Goal: Task Accomplishment & Management: Manage account settings

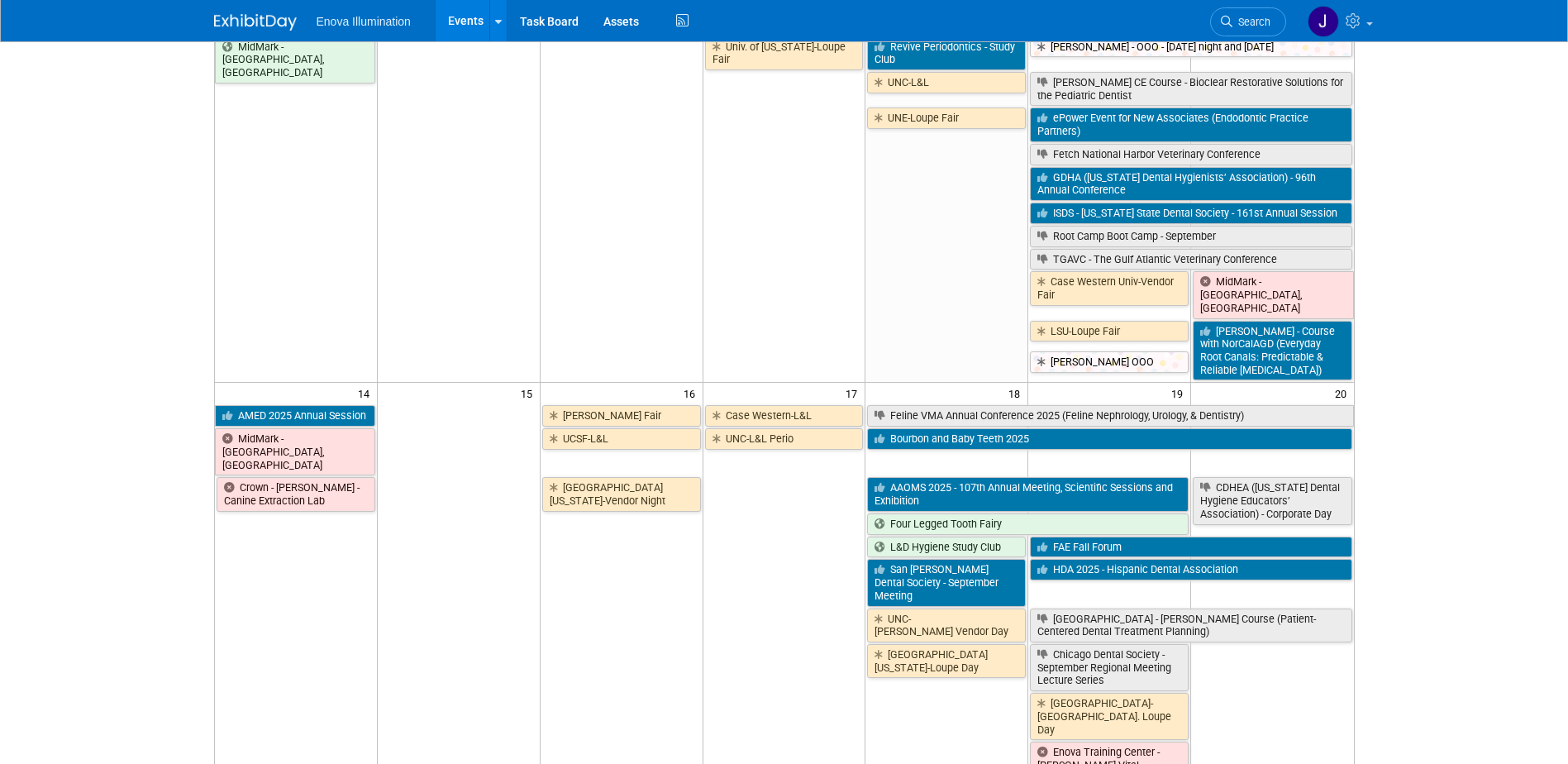
scroll to position [496, 0]
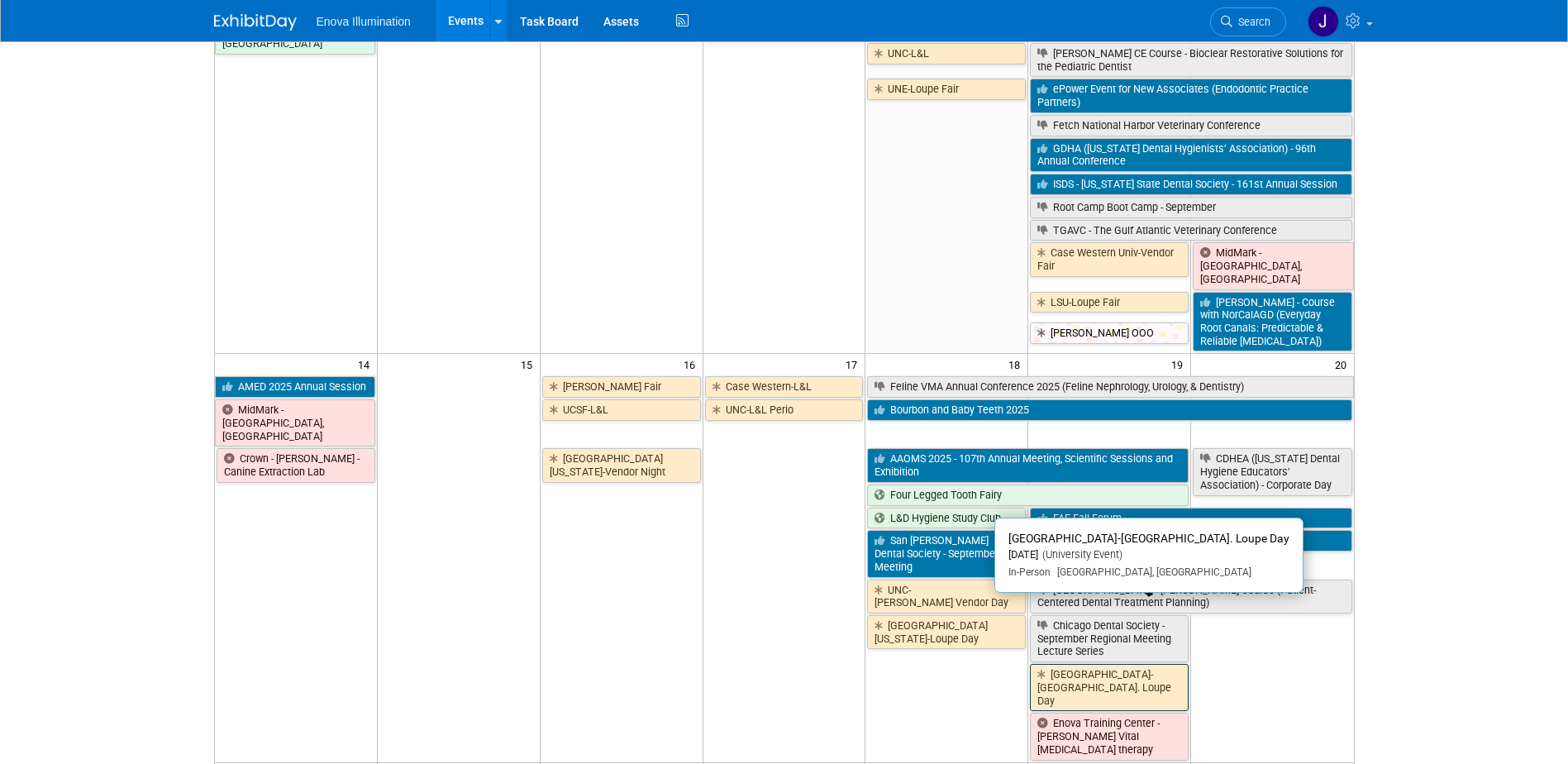
click at [1109, 664] on link "[GEOGRAPHIC_DATA]-[GEOGRAPHIC_DATA]. Loupe Day" at bounding box center [1109, 688] width 158 height 47
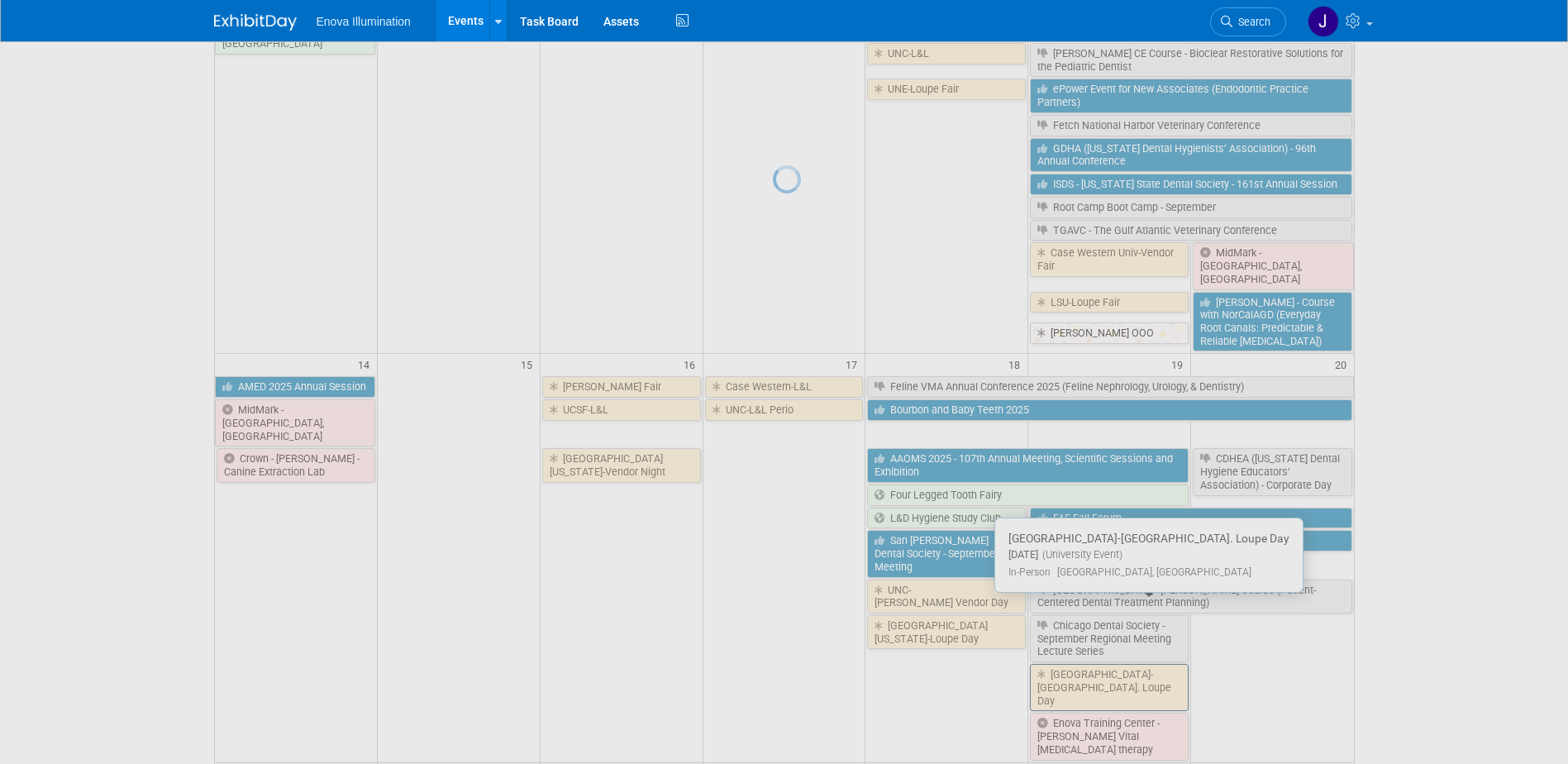
click at [796, 618] on div at bounding box center [784, 382] width 24 height 764
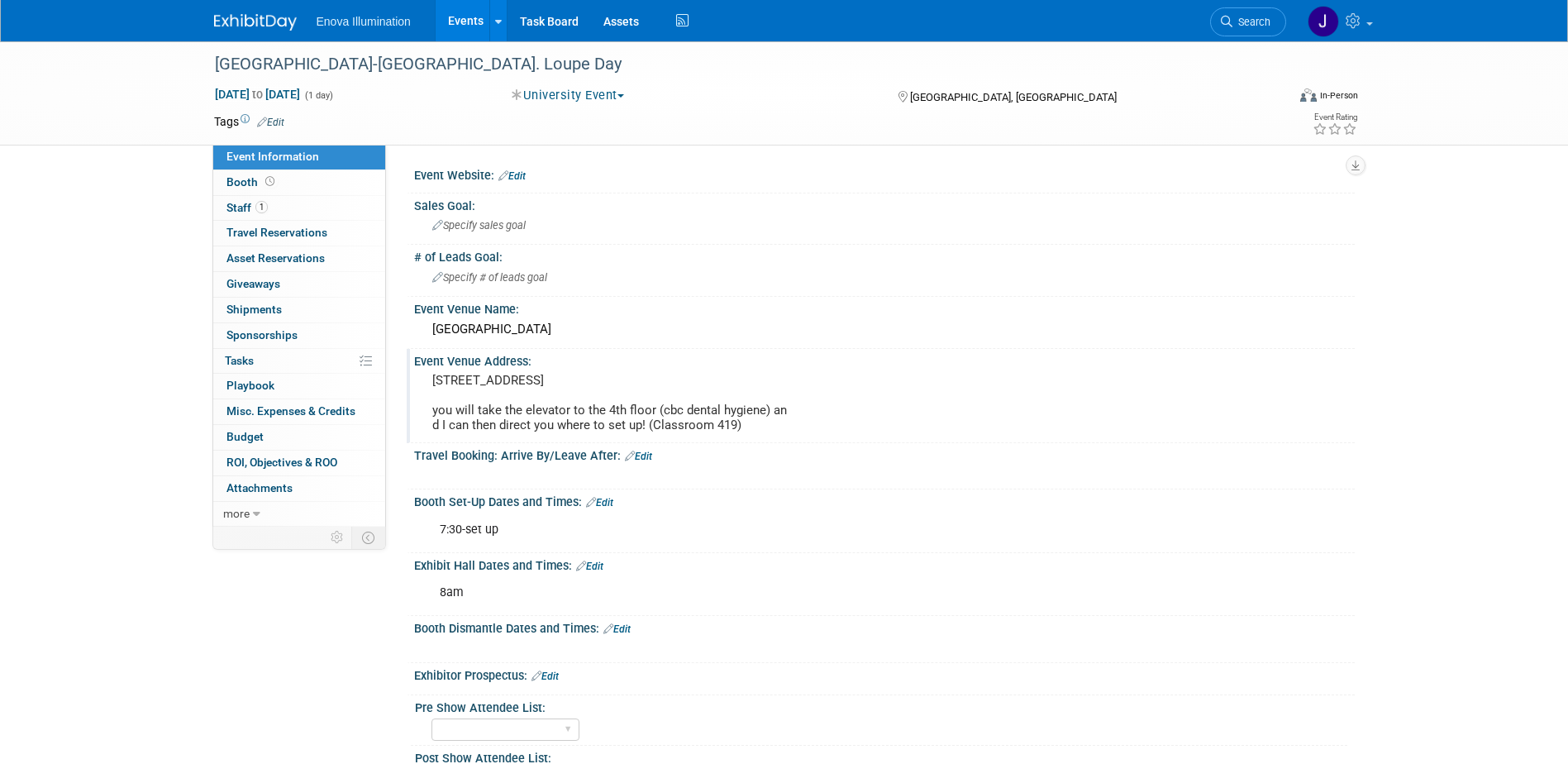
click at [560, 391] on pre "940 Northgate drive you will take the elevator to the 4th floor (cbc dental hyg…" at bounding box center [609, 402] width 356 height 59
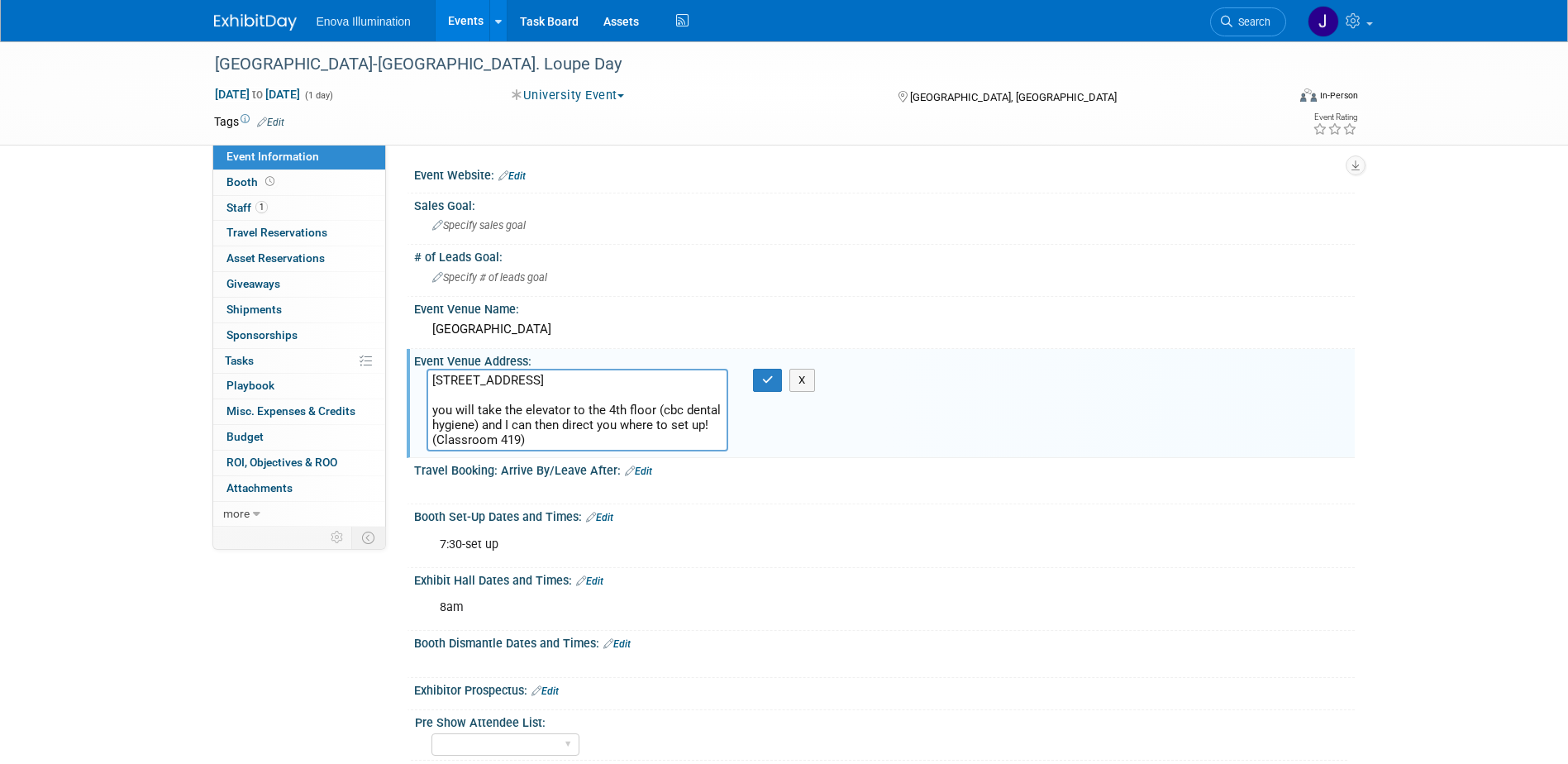
click at [438, 410] on textarea "940 Northgate drive you will take the elevator to the 4th floor (cbc dental hyg…" at bounding box center [577, 410] width 302 height 83
click at [520, 378] on textarea "940 Northgate drive you will take the elevator to the 4th floor (cbc dental hyg…" at bounding box center [577, 410] width 302 height 83
click at [545, 384] on textarea "940 Northgate Drive you will take the elevator to the 4th floor (cbc dental hyg…" at bounding box center [577, 410] width 302 height 83
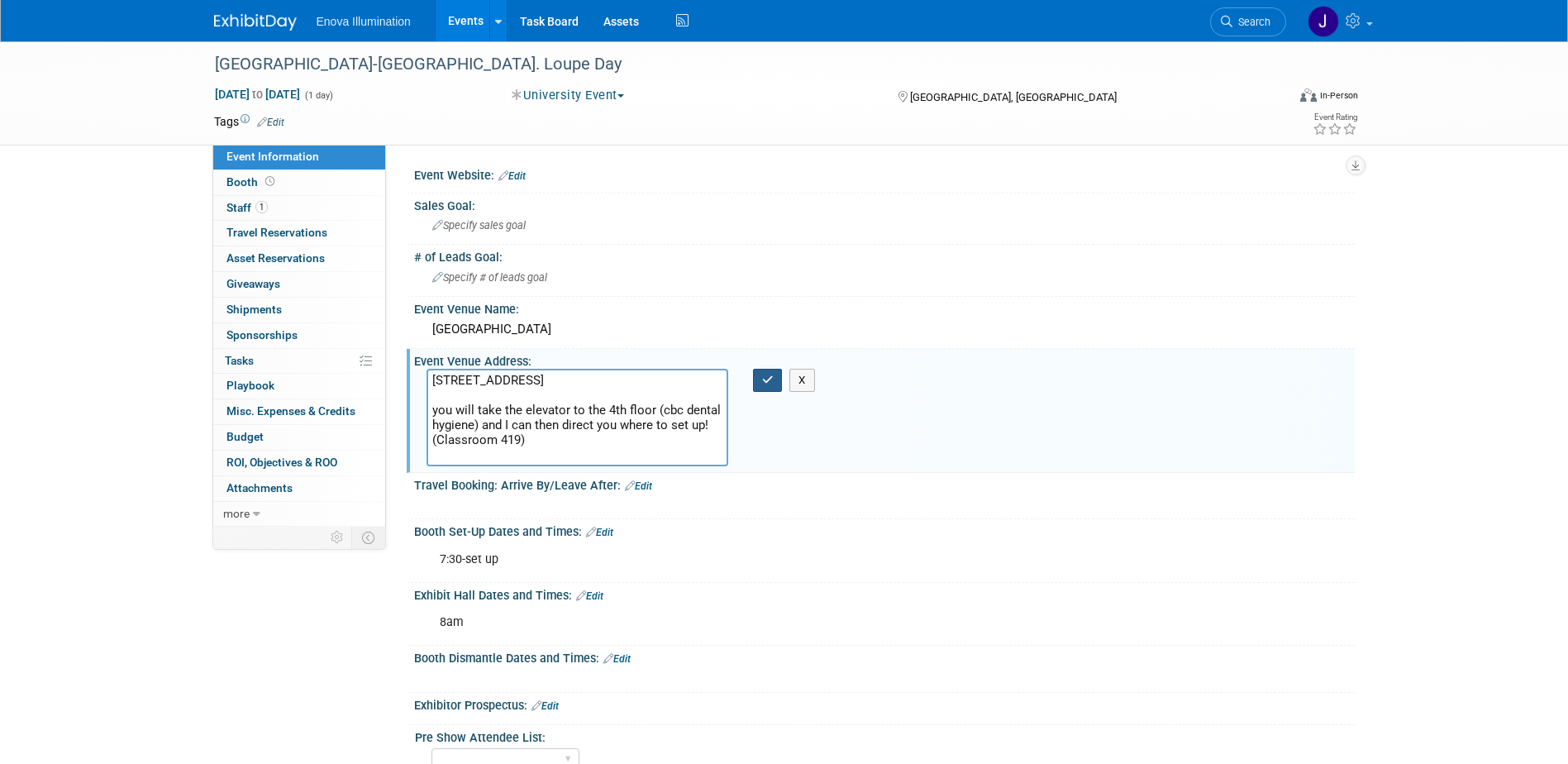
type textarea "940 Northgate Drive Richland, WA you will take the elevator to the 4th floor (c…"
click at [760, 386] on button "button" at bounding box center [768, 380] width 30 height 24
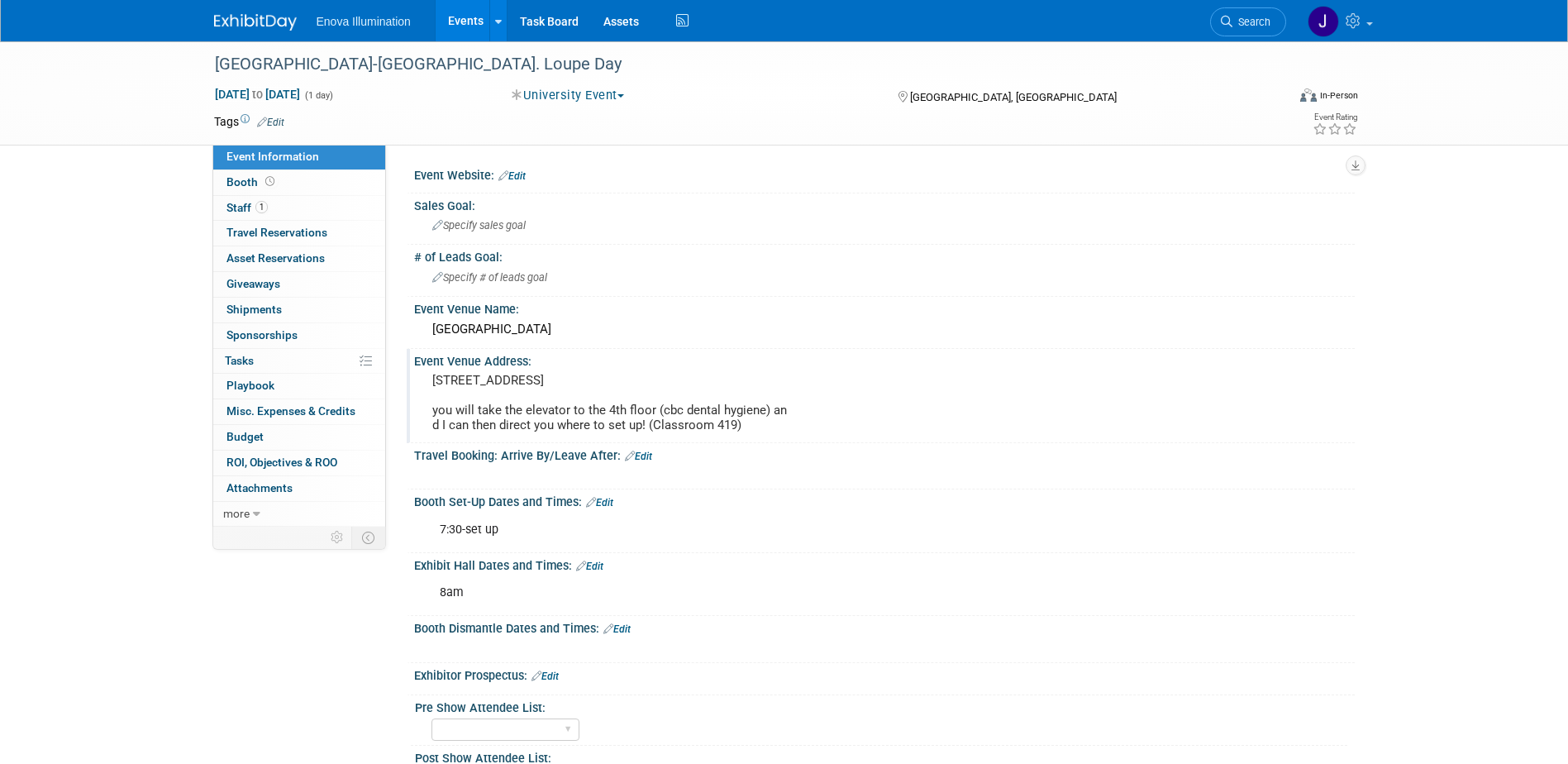
drag, startPoint x: 1251, startPoint y: 28, endPoint x: 1230, endPoint y: 38, distance: 23.3
click at [1250, 28] on link "Search" at bounding box center [1248, 22] width 76 height 29
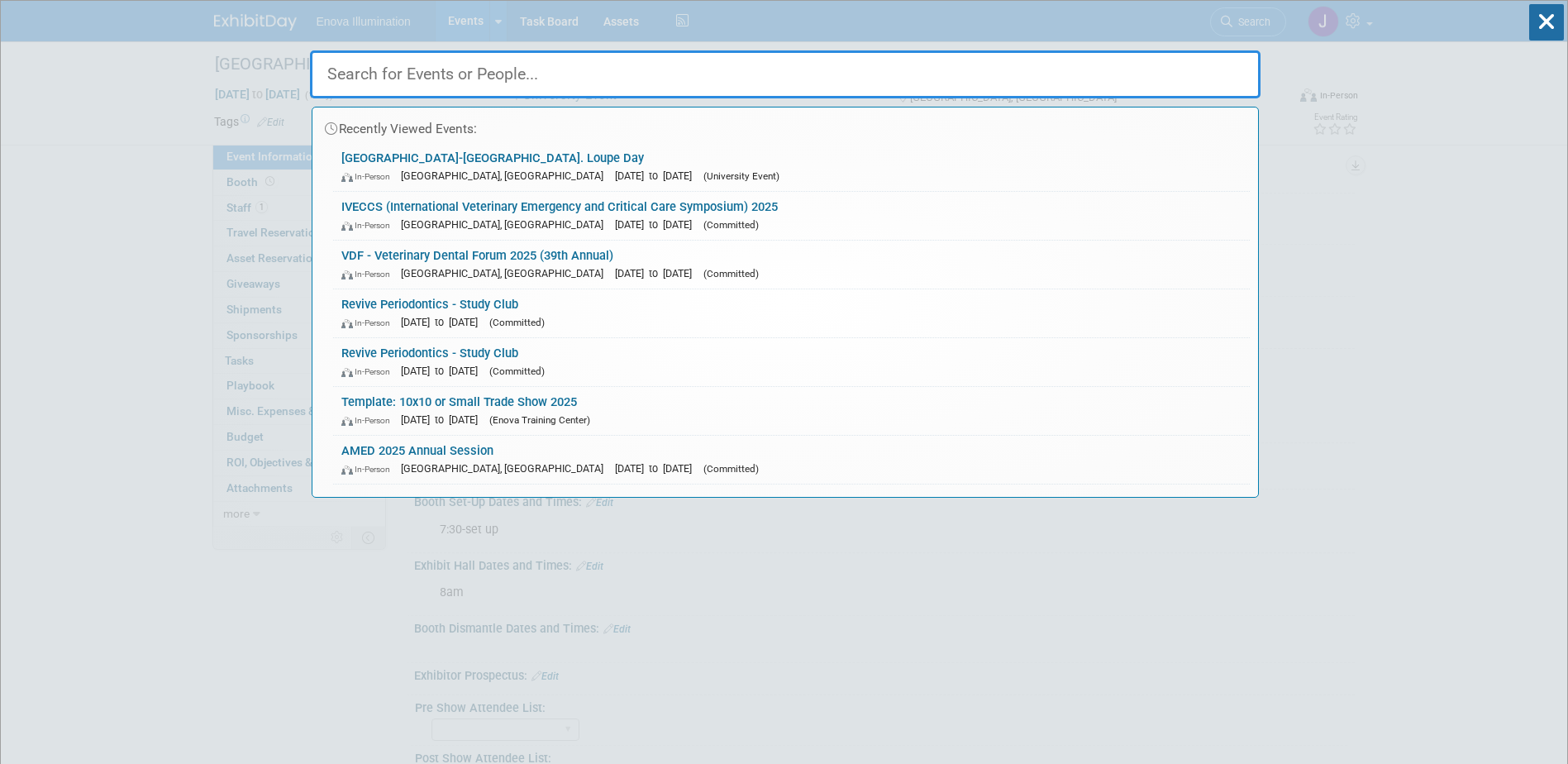
click at [1139, 83] on input "text" at bounding box center [786, 74] width 951 height 48
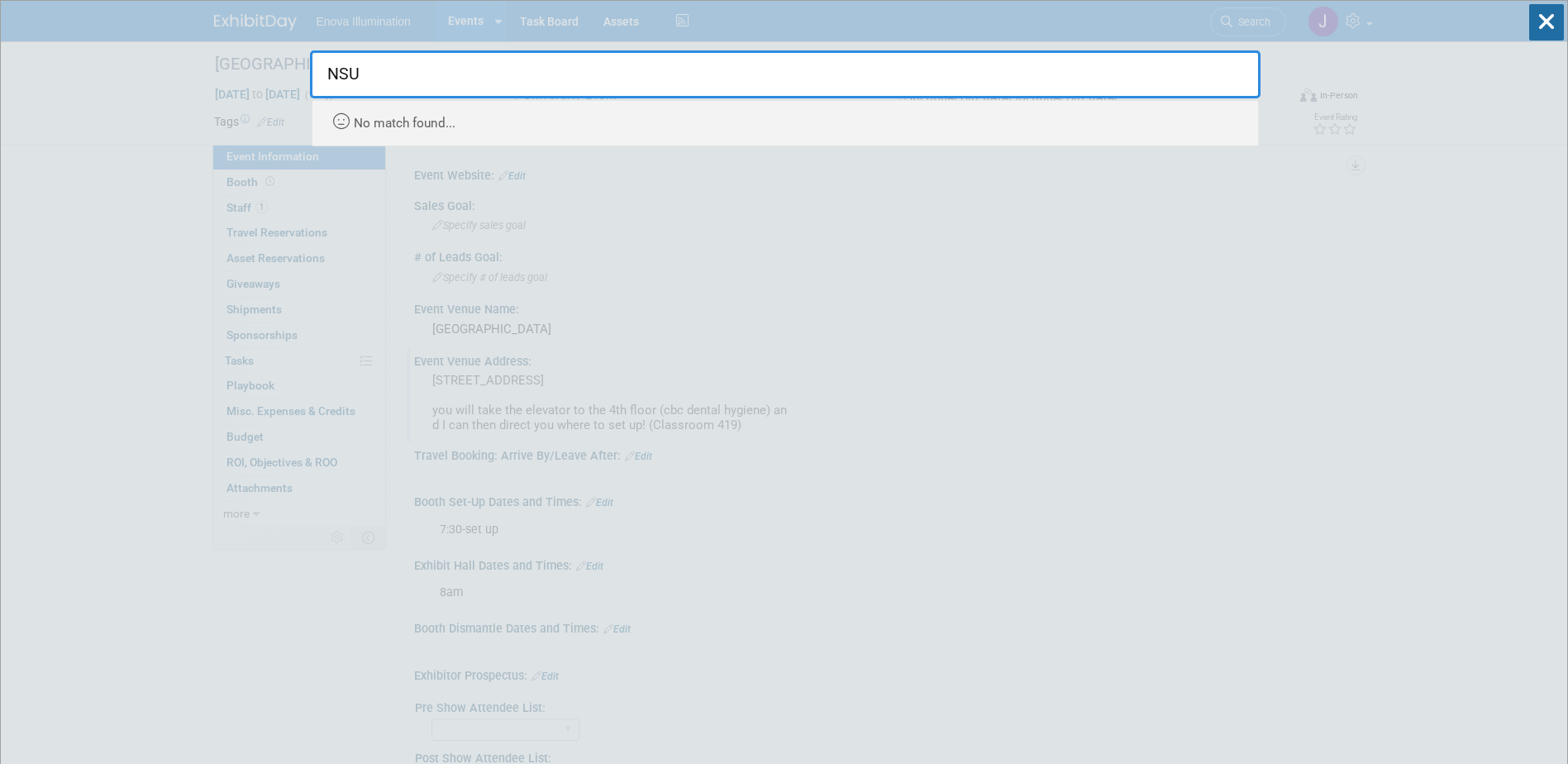
type input "NSU"
drag, startPoint x: 353, startPoint y: 80, endPoint x: 79, endPoint y: 116, distance: 276.4
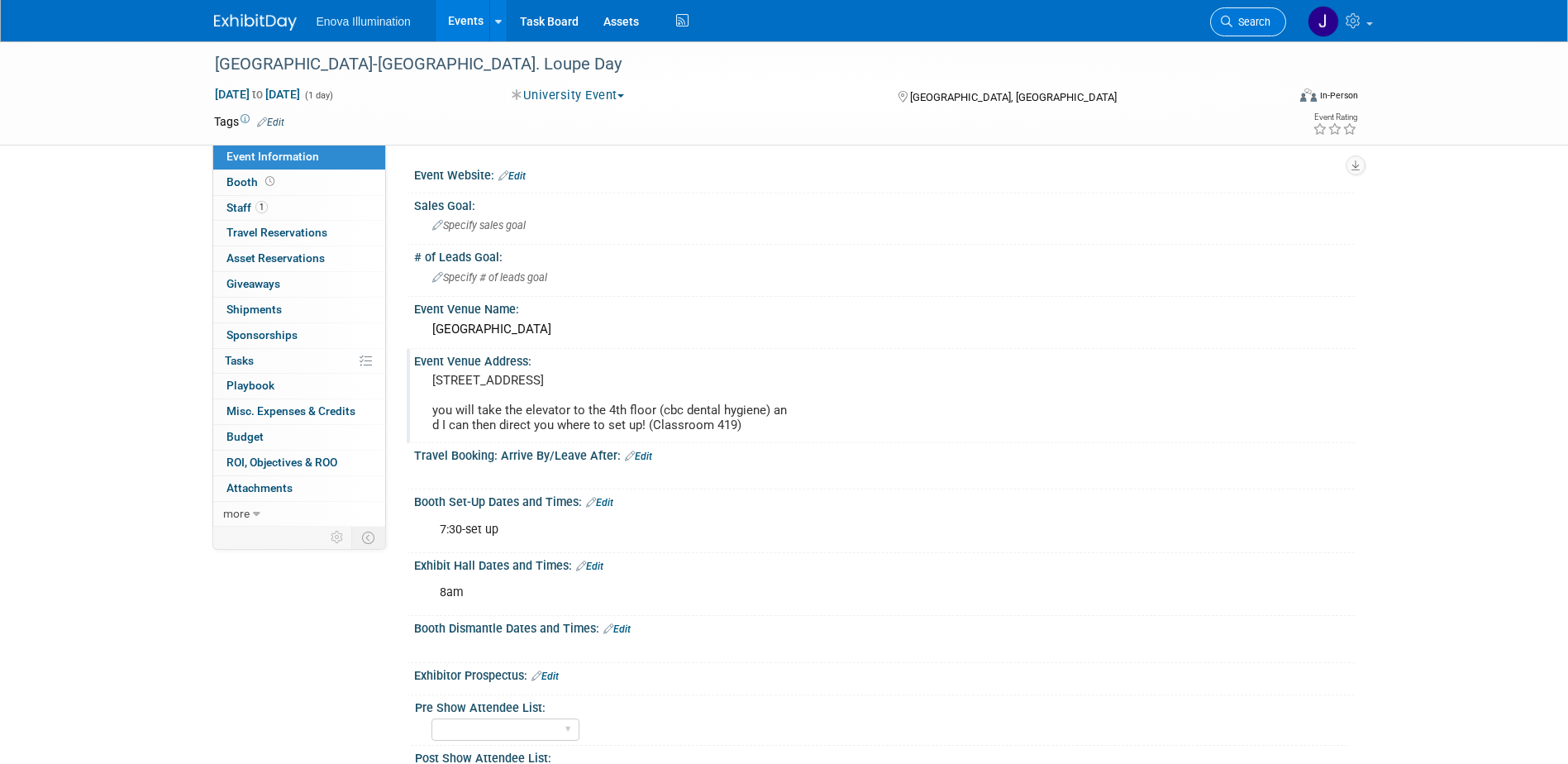
drag, startPoint x: 1267, startPoint y: 20, endPoint x: 1011, endPoint y: 134, distance: 280.2
click at [1267, 21] on span "Search" at bounding box center [1251, 22] width 38 height 12
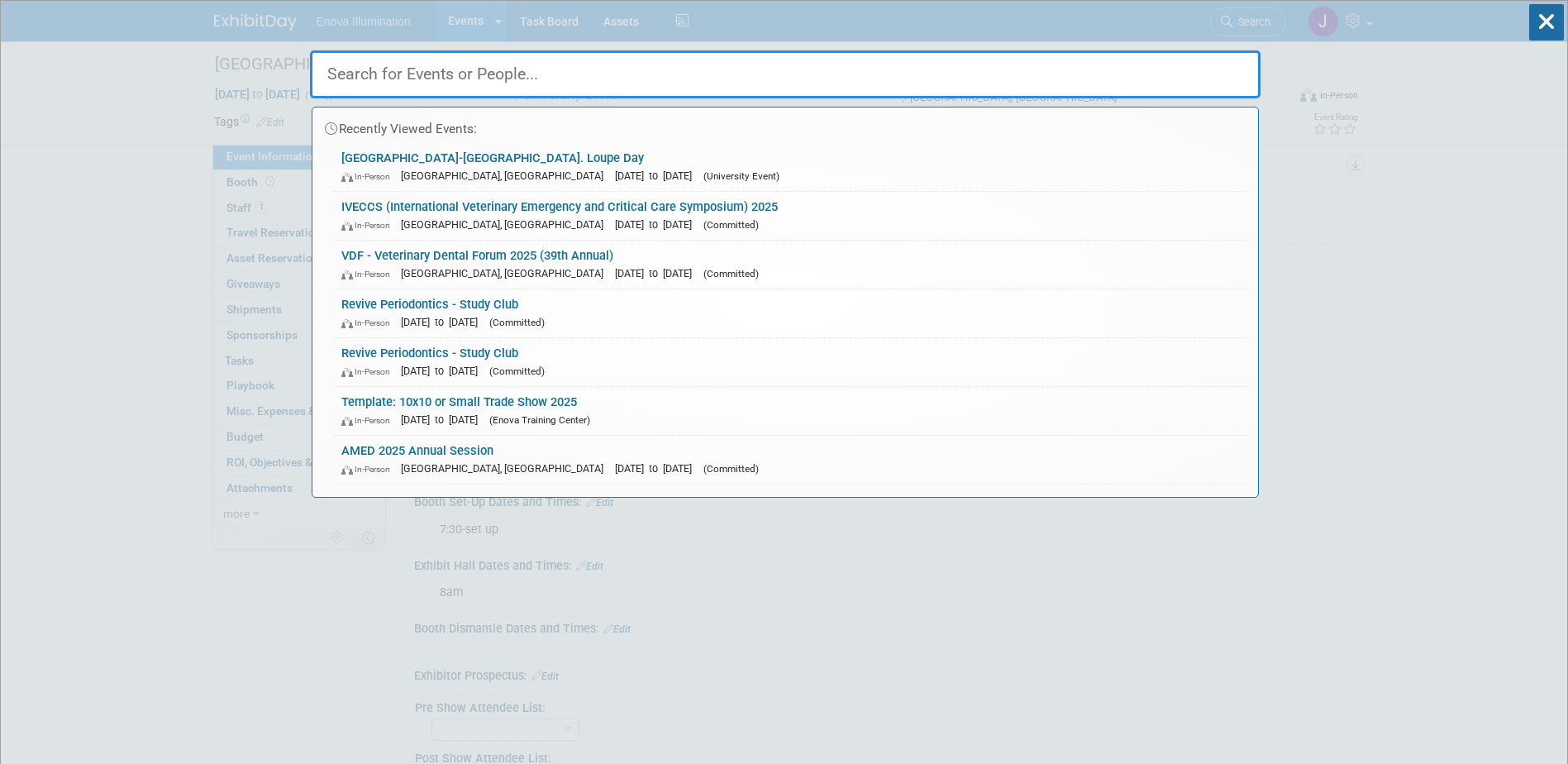
click at [1011, 79] on input "text" at bounding box center [786, 74] width 951 height 48
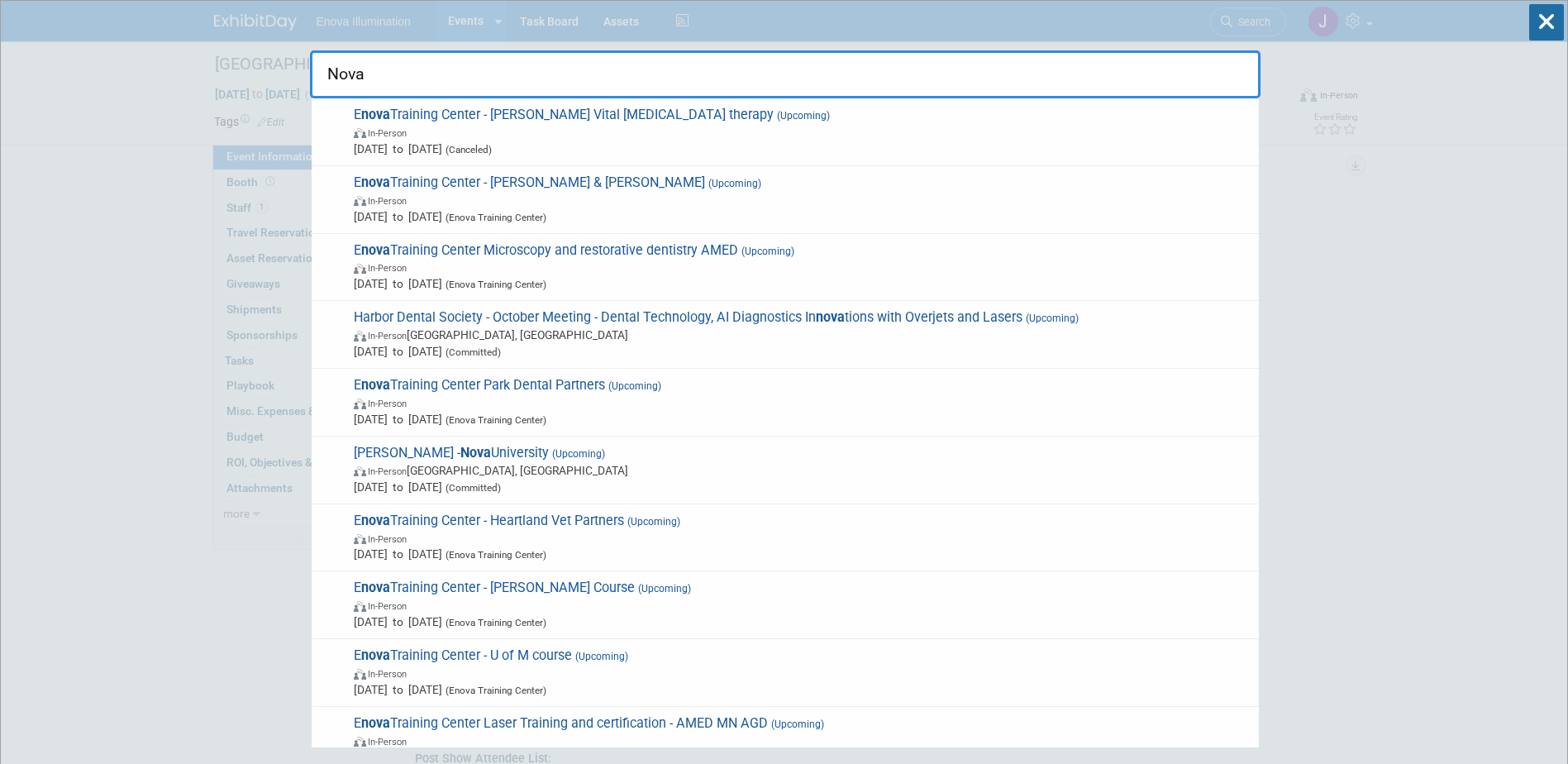
type input "Nova"
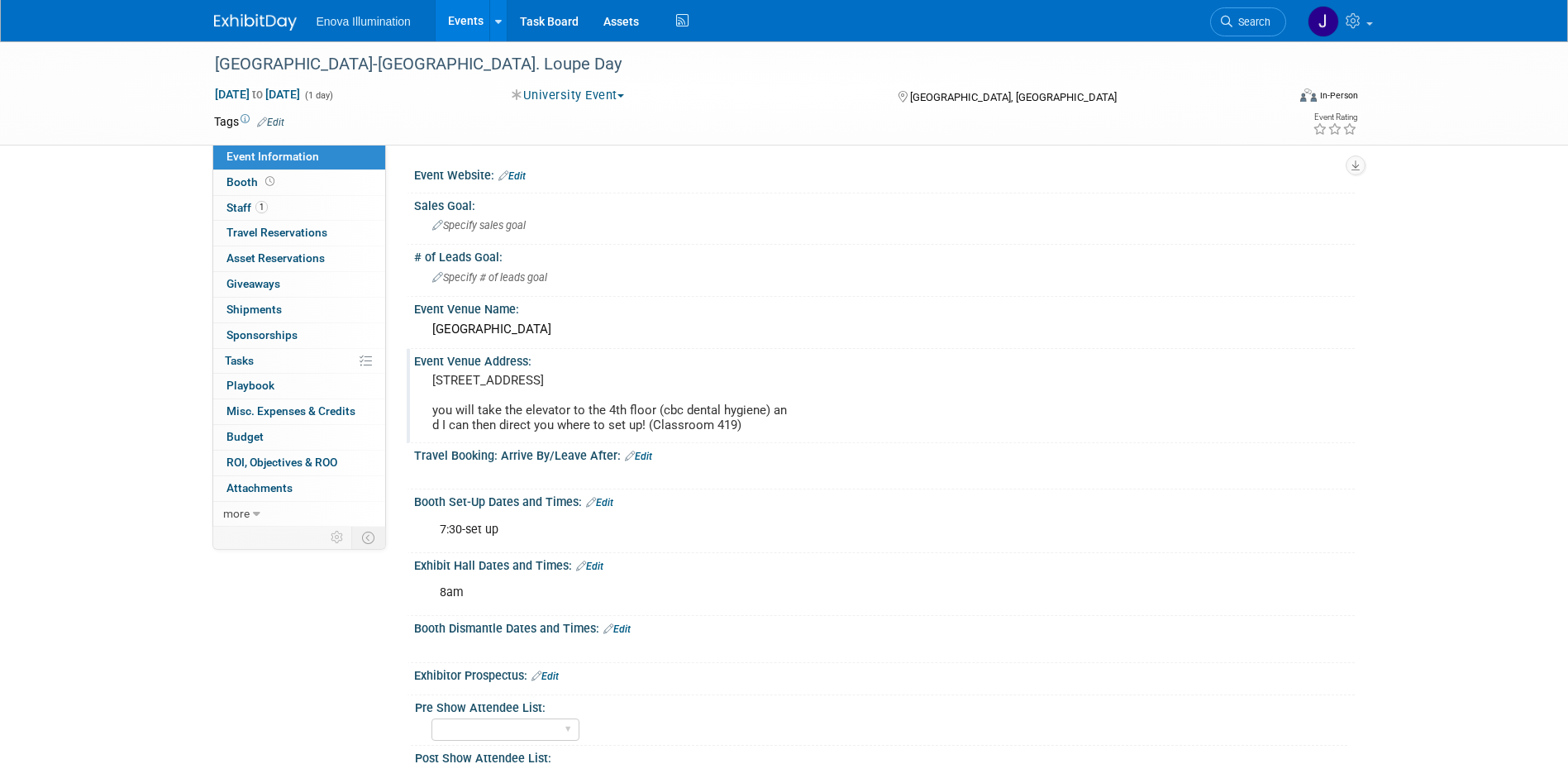
click at [243, 34] on div "Enova Illumination Events Add Event Bulk Upload Events Shareable Event Boards R…" at bounding box center [784, 21] width 1141 height 42
click at [243, 24] on img at bounding box center [256, 23] width 83 height 17
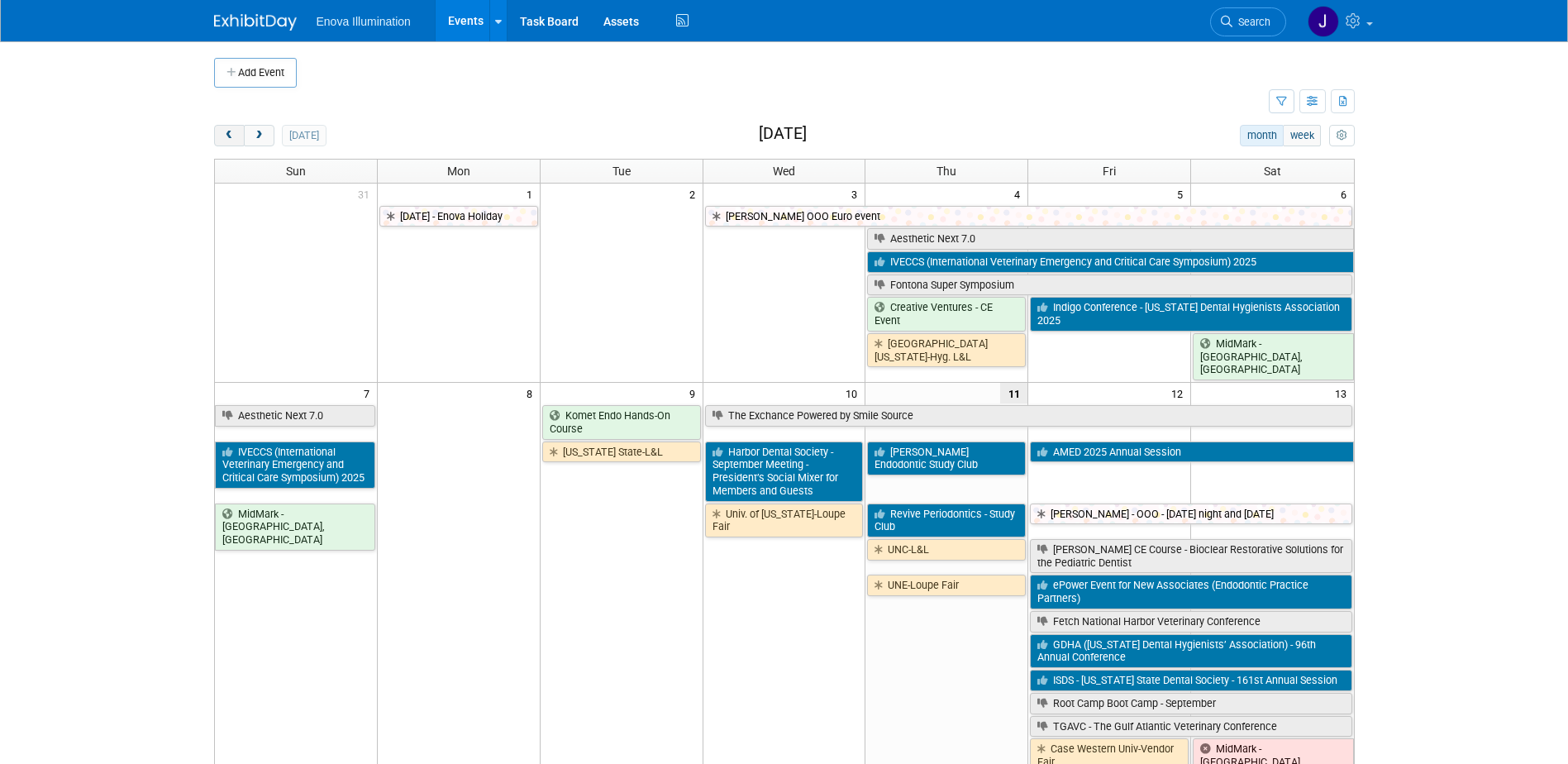
click at [234, 130] on span "prev" at bounding box center [229, 135] width 12 height 10
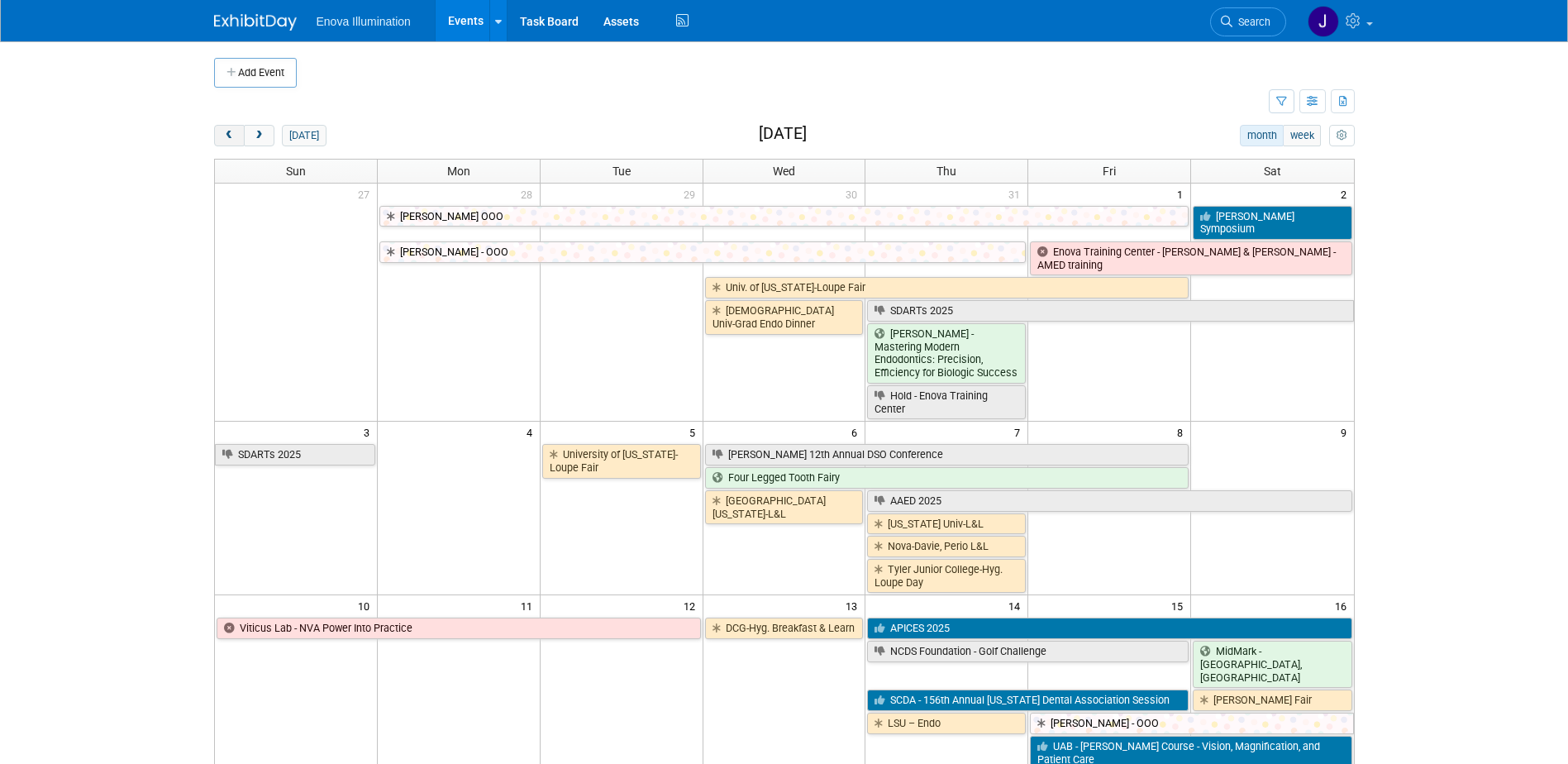
click at [234, 130] on span "prev" at bounding box center [229, 135] width 12 height 10
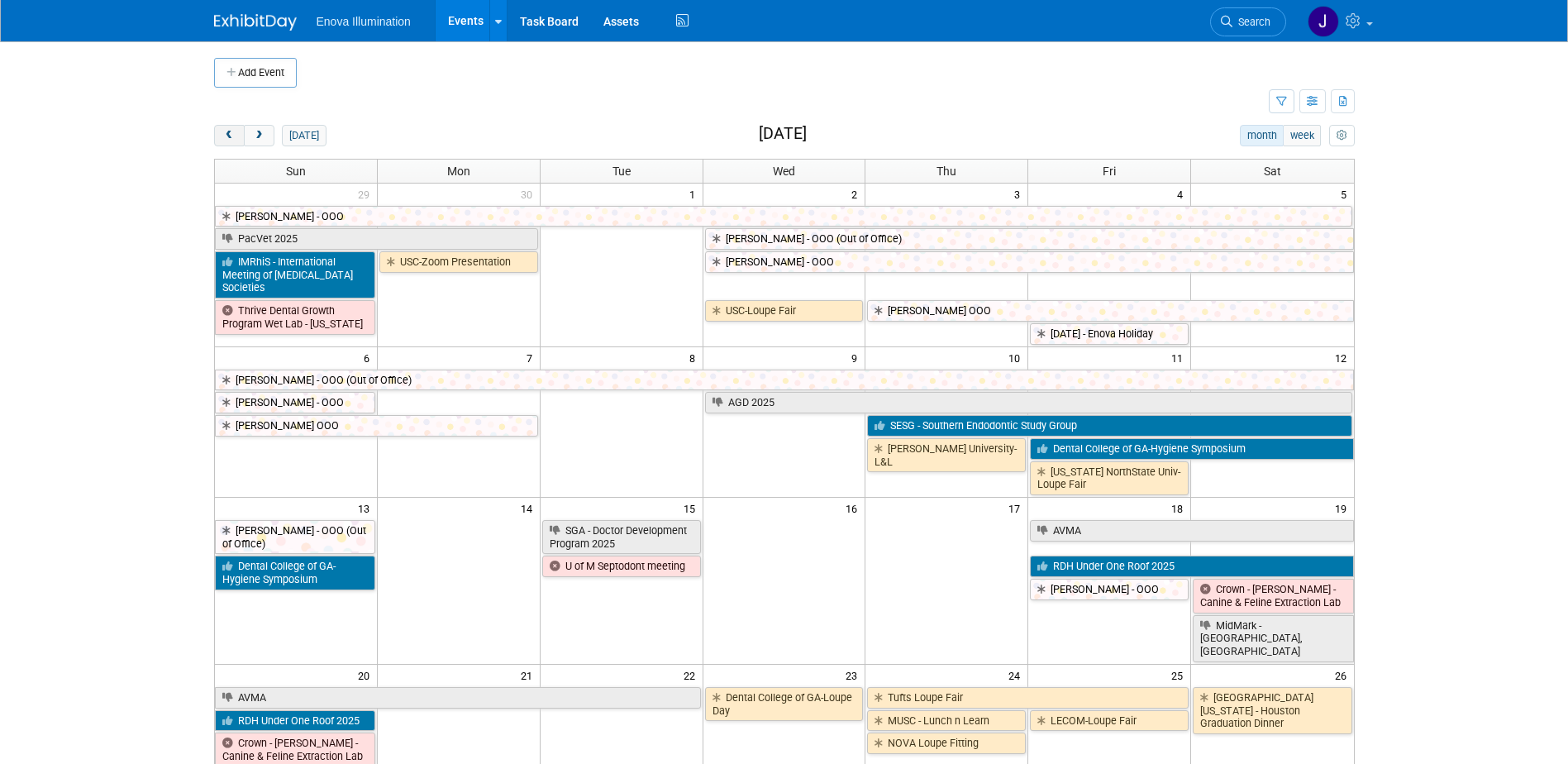
click at [234, 130] on span "prev" at bounding box center [229, 135] width 12 height 10
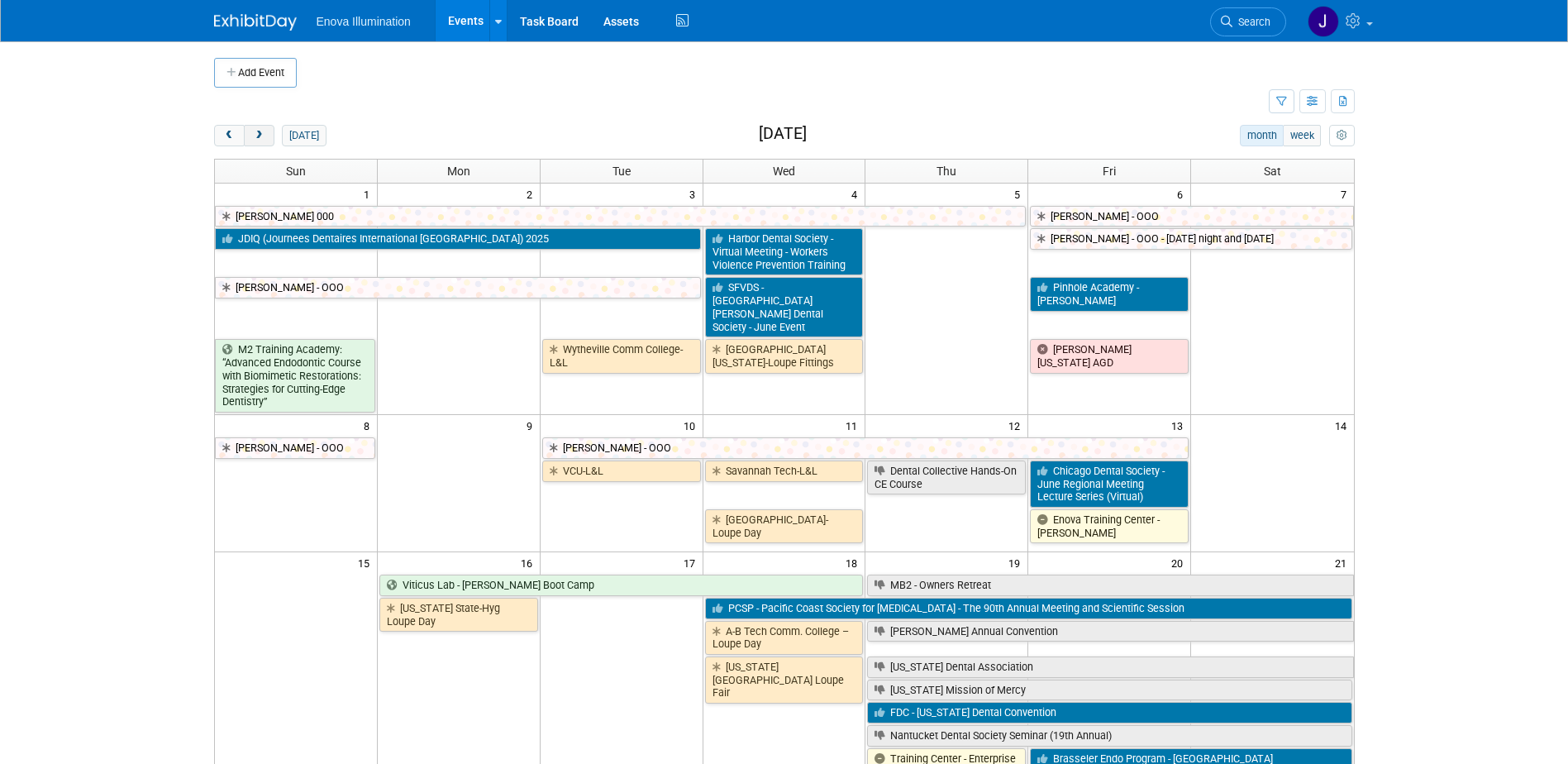
click at [267, 137] on button "next" at bounding box center [259, 135] width 30 height 22
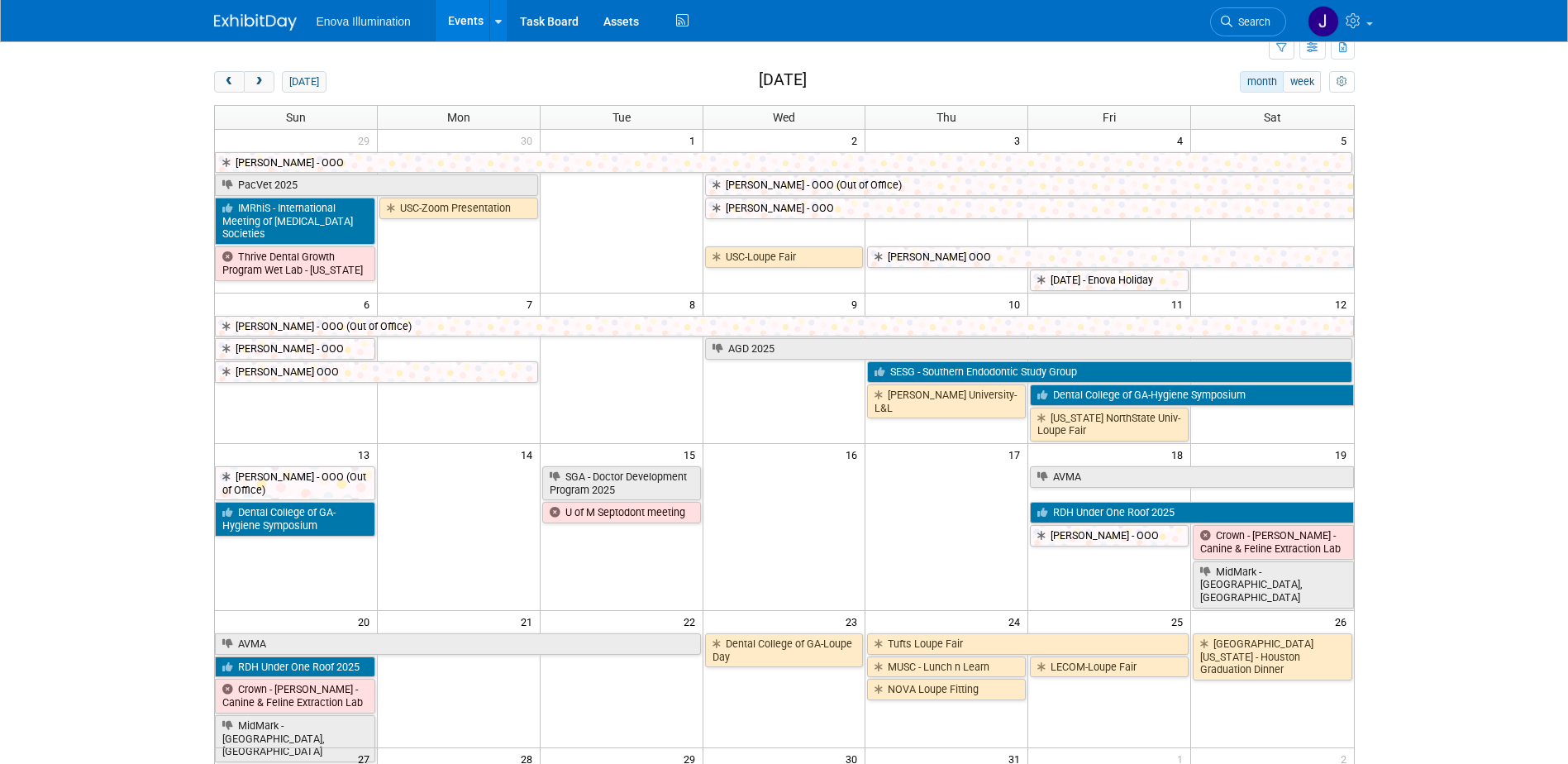
scroll to position [83, 0]
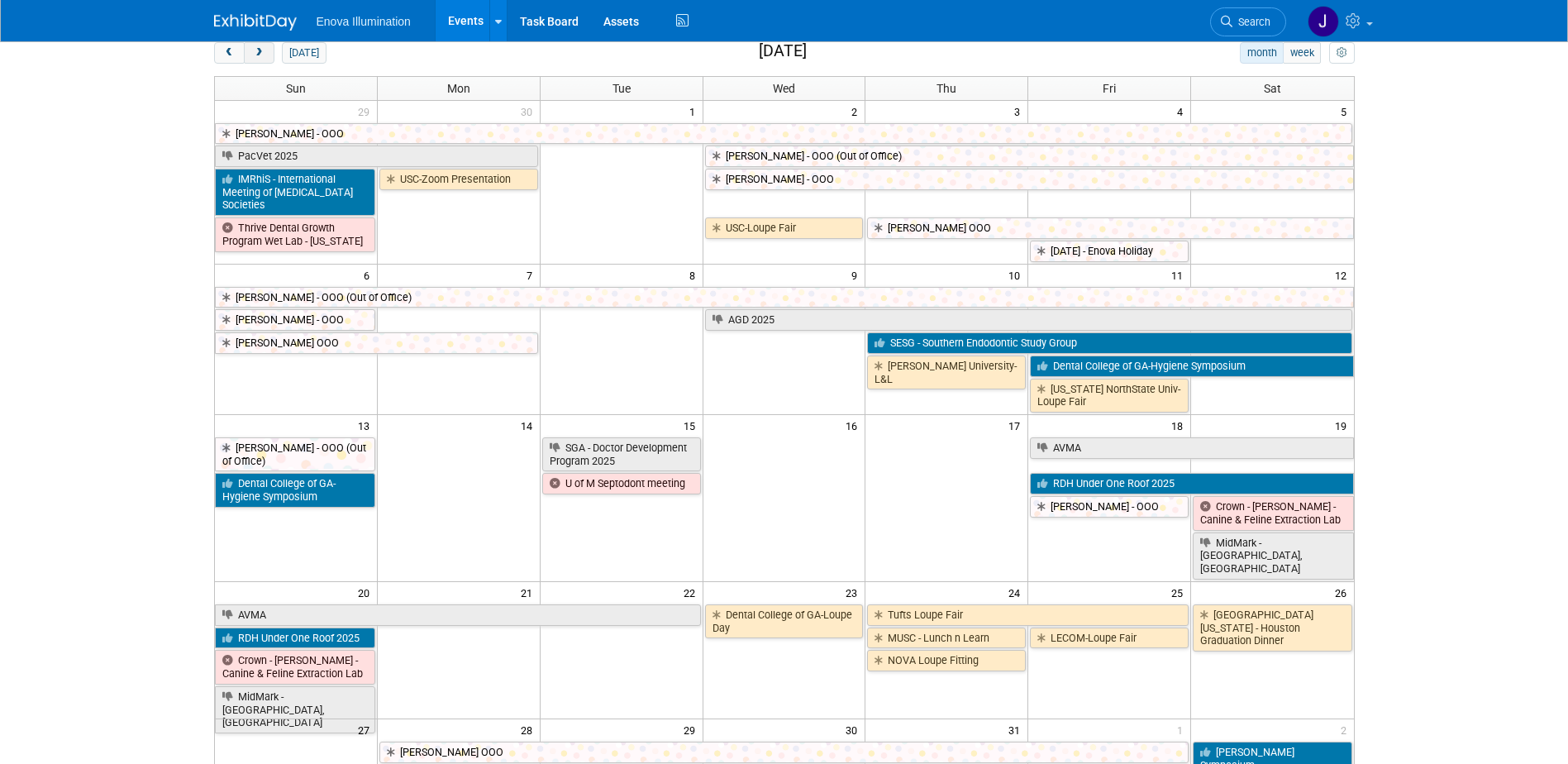
click at [257, 54] on span "next" at bounding box center [259, 53] width 12 height 10
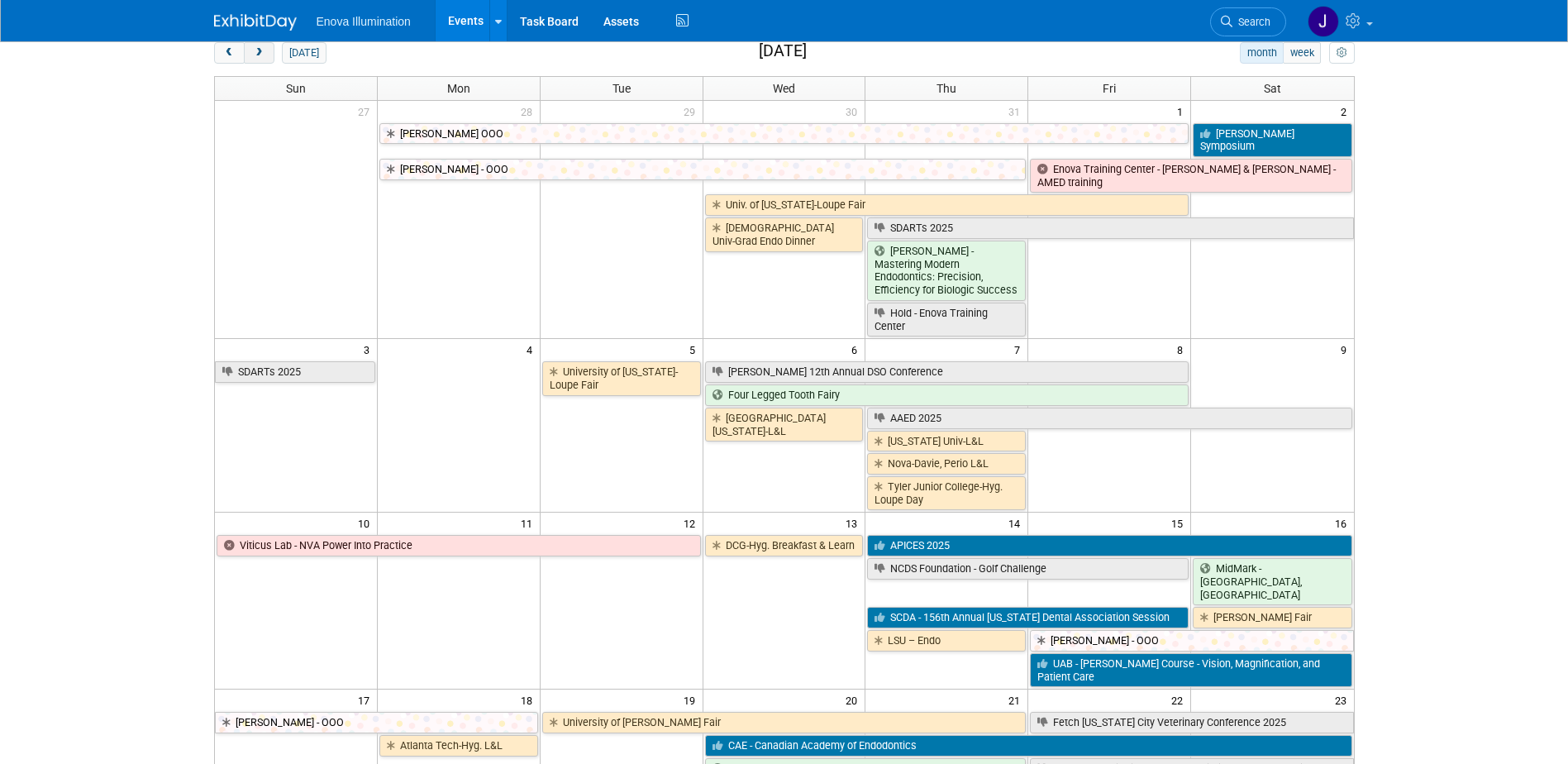
click at [257, 54] on span "next" at bounding box center [259, 53] width 12 height 10
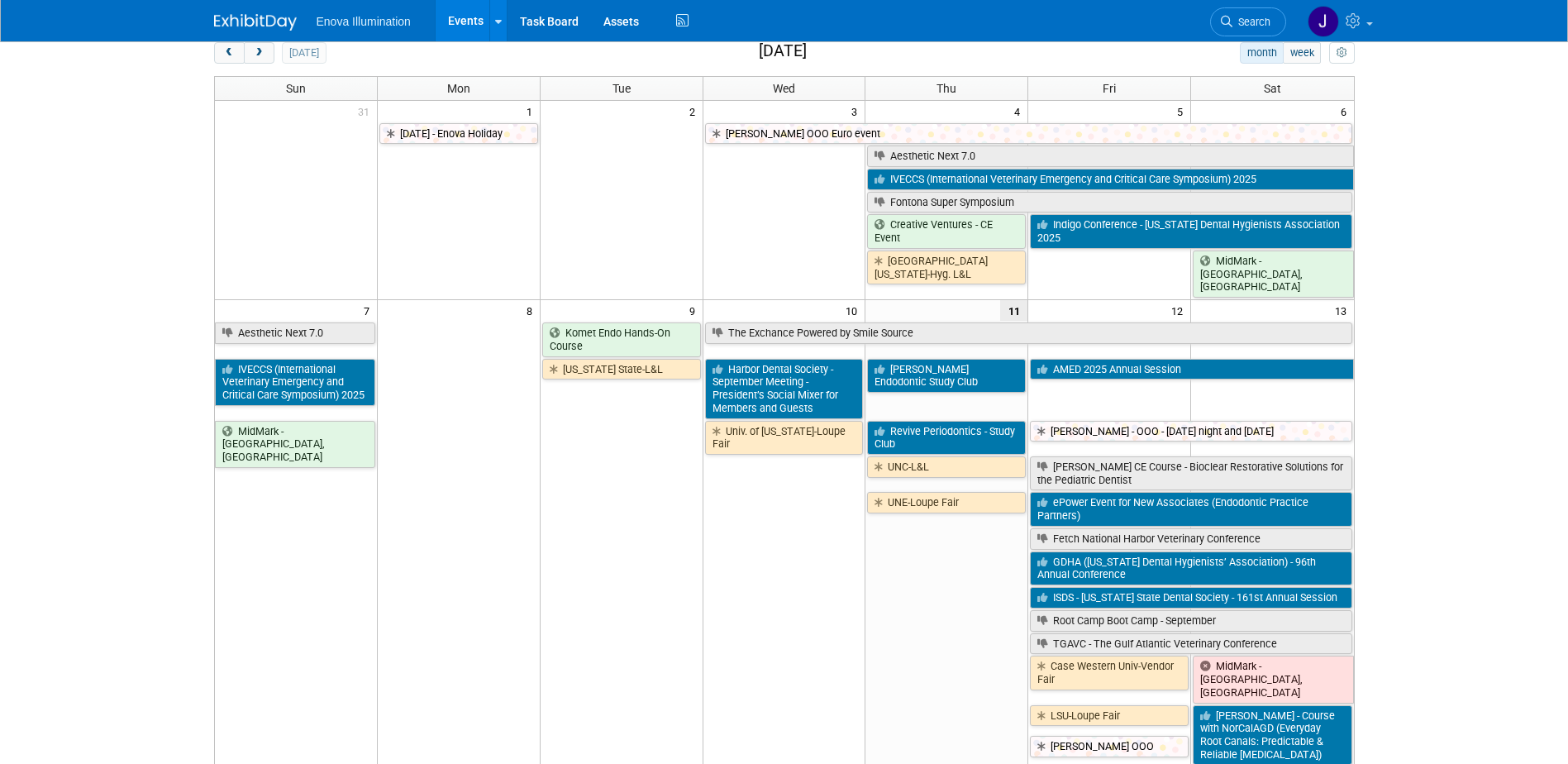
scroll to position [0, 0]
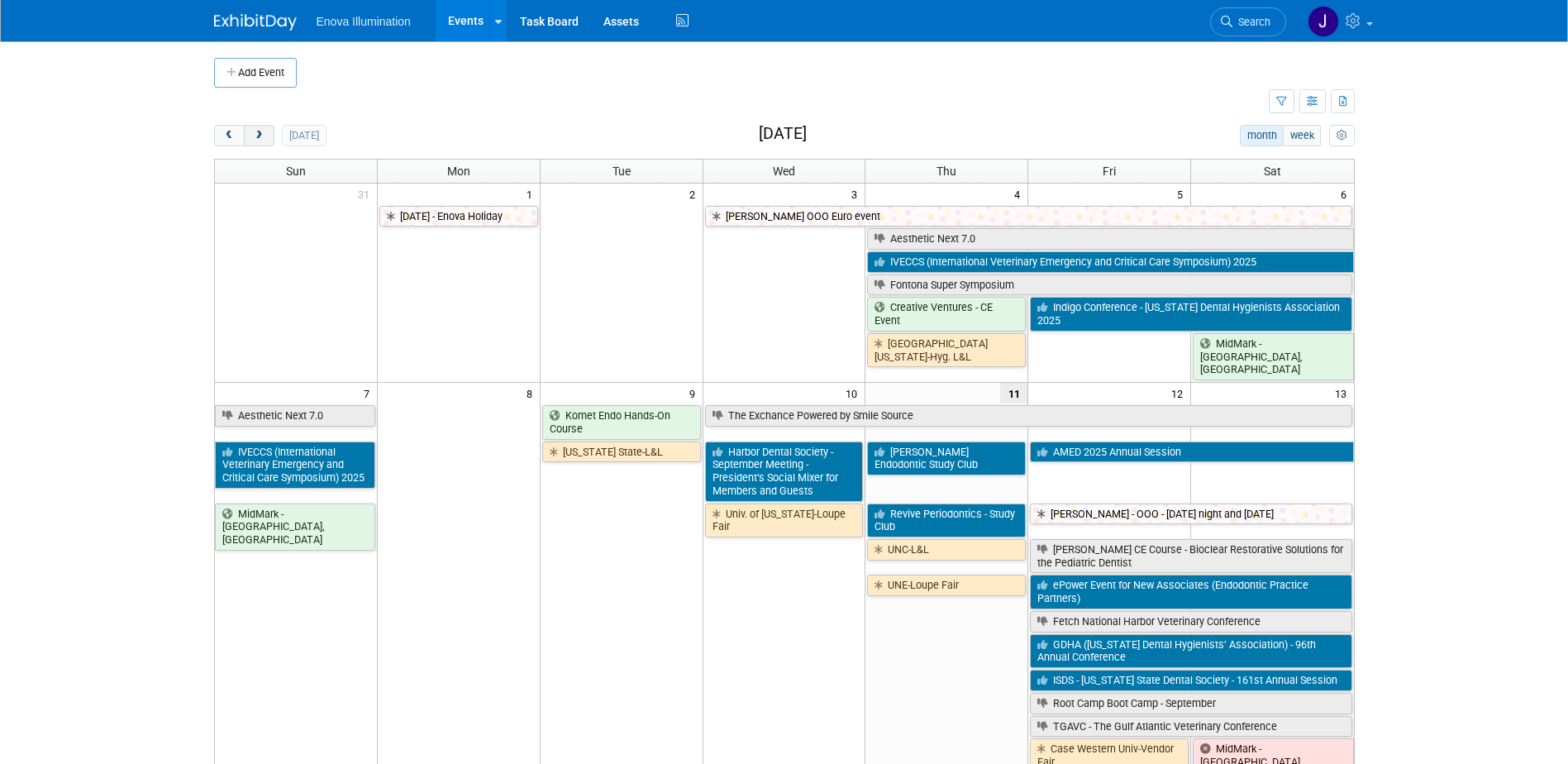
click at [255, 143] on button "next" at bounding box center [259, 135] width 30 height 22
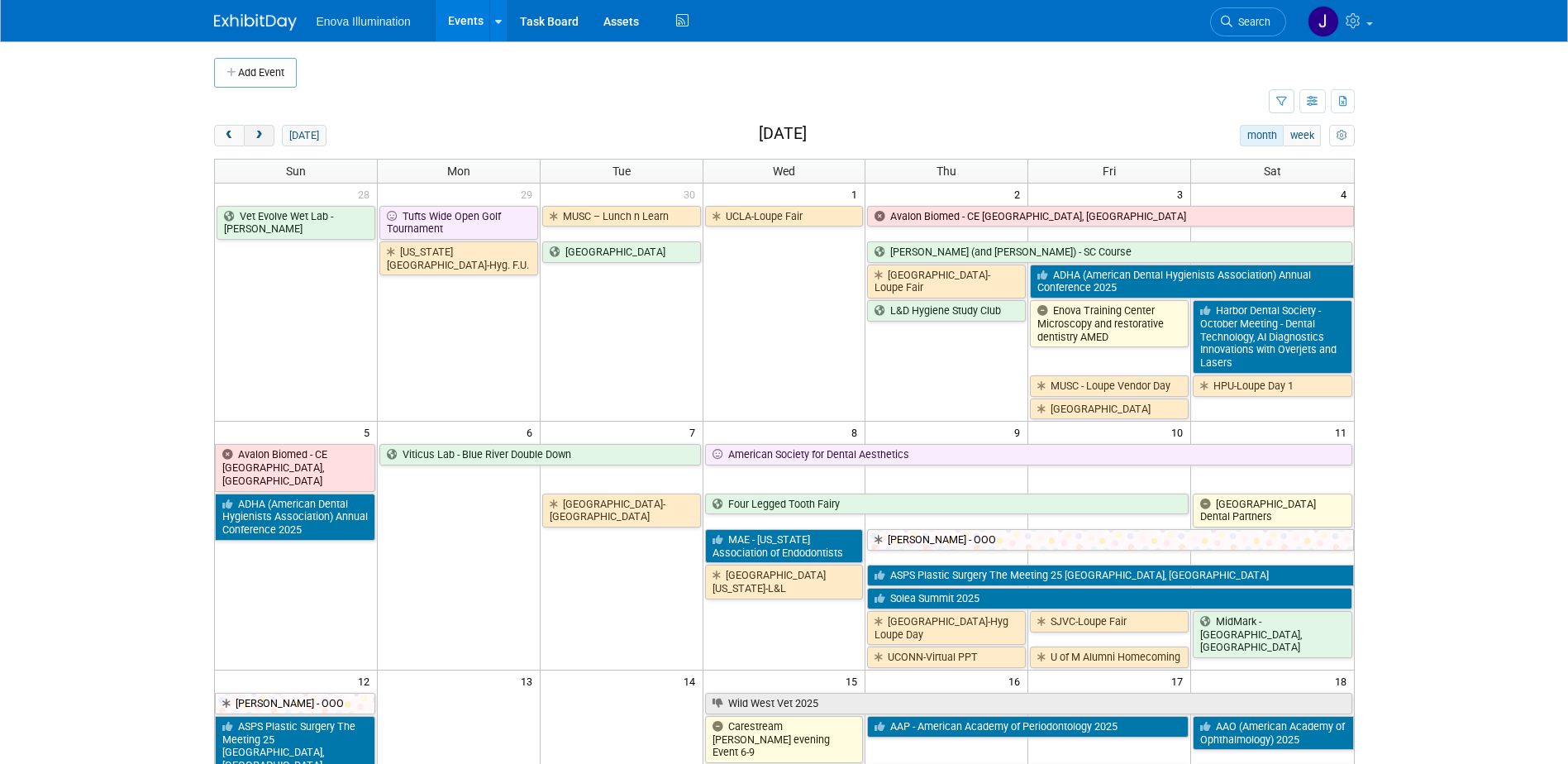
click at [255, 142] on button "next" at bounding box center [259, 135] width 30 height 22
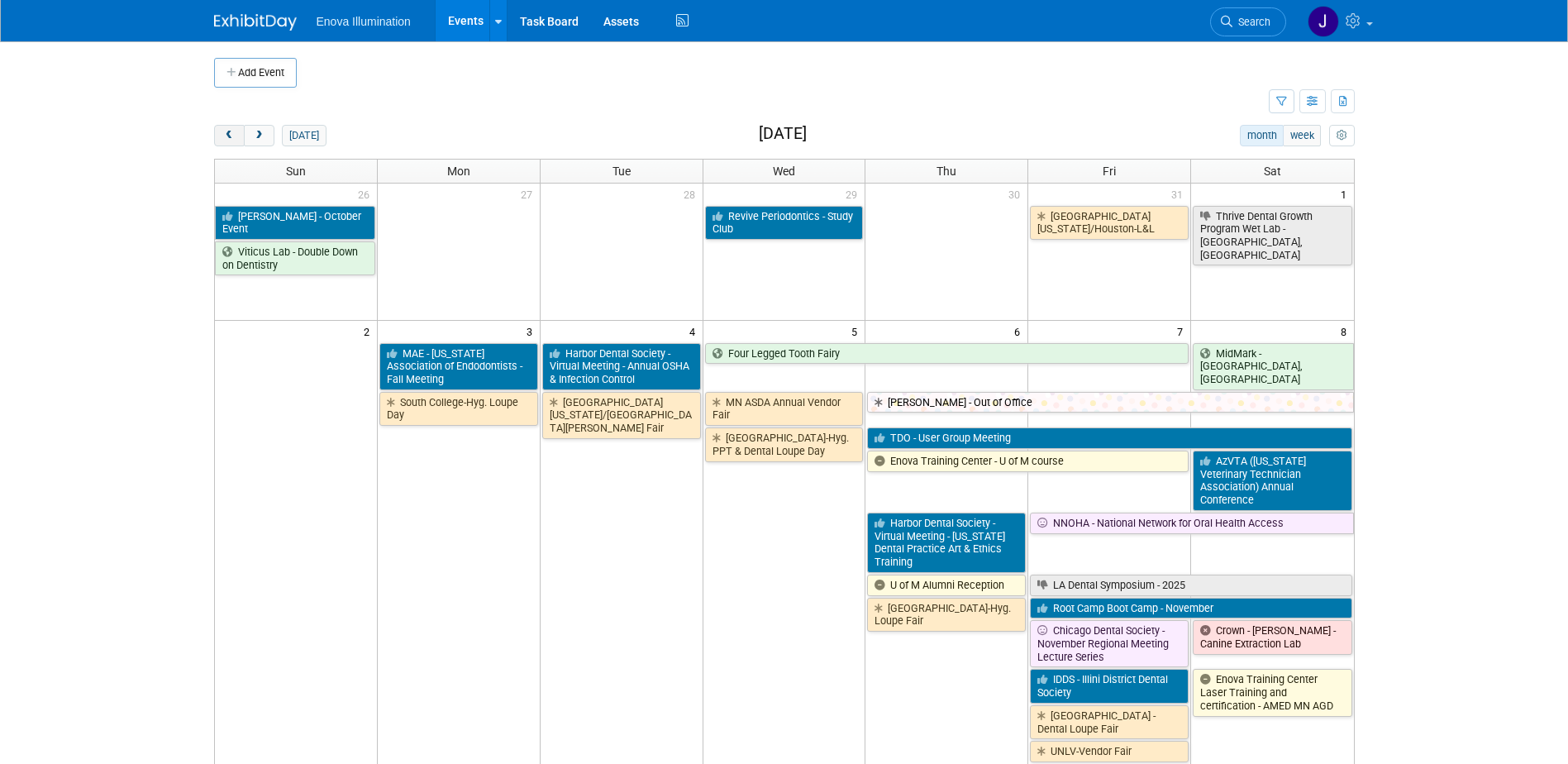
click at [222, 131] on button "prev" at bounding box center [229, 135] width 30 height 22
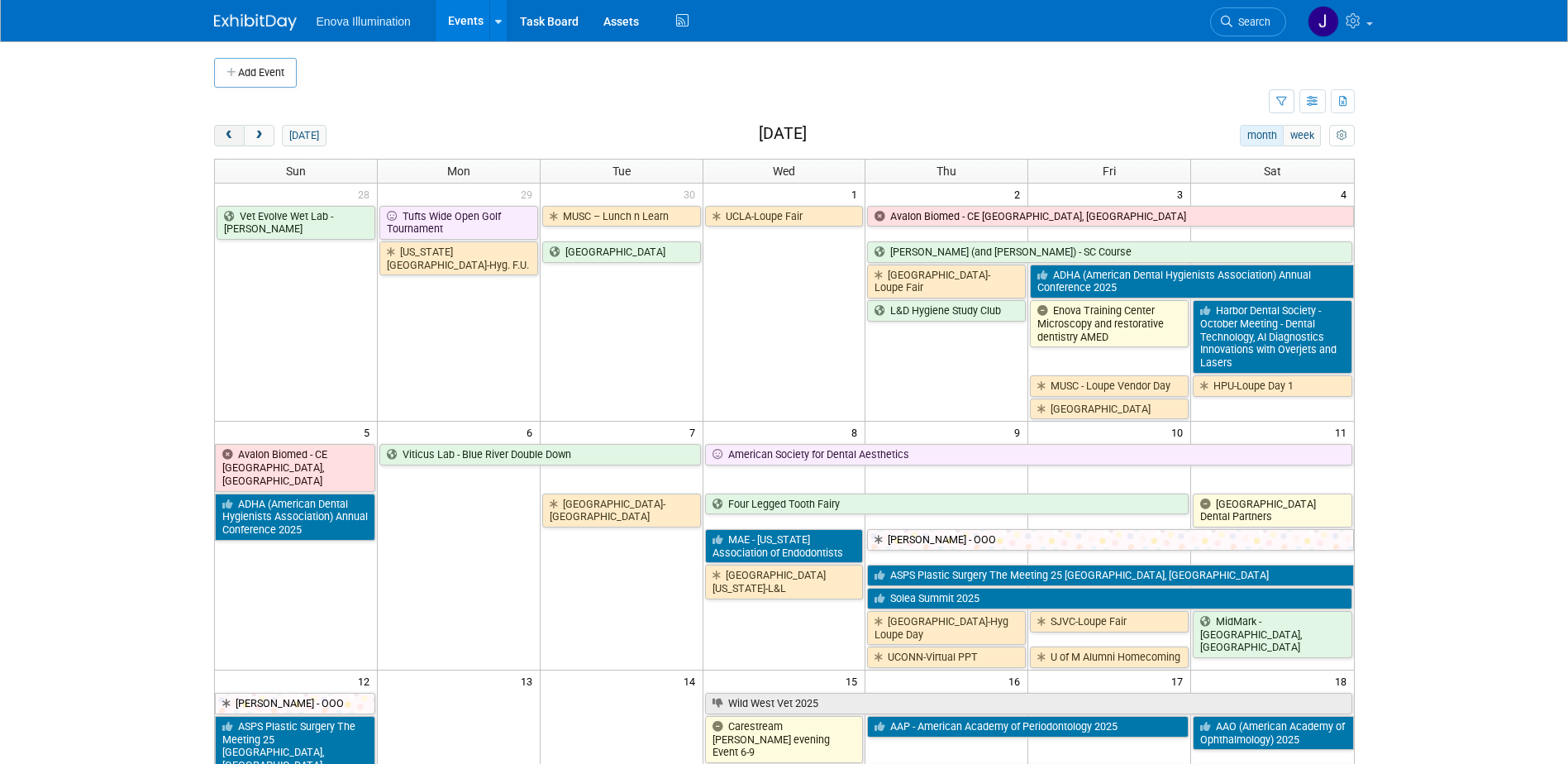
click at [222, 131] on button "prev" at bounding box center [229, 135] width 30 height 22
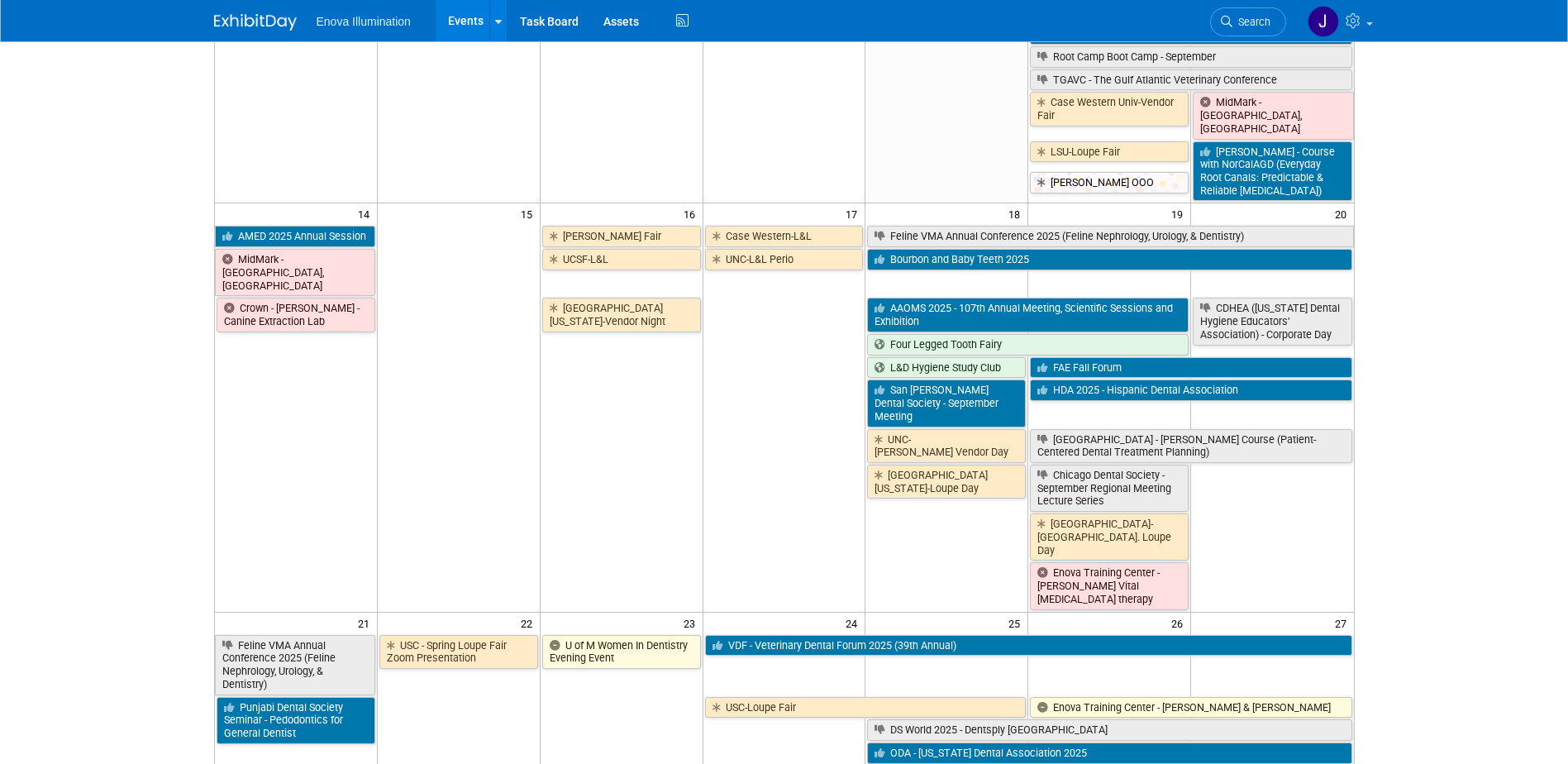
scroll to position [661, 0]
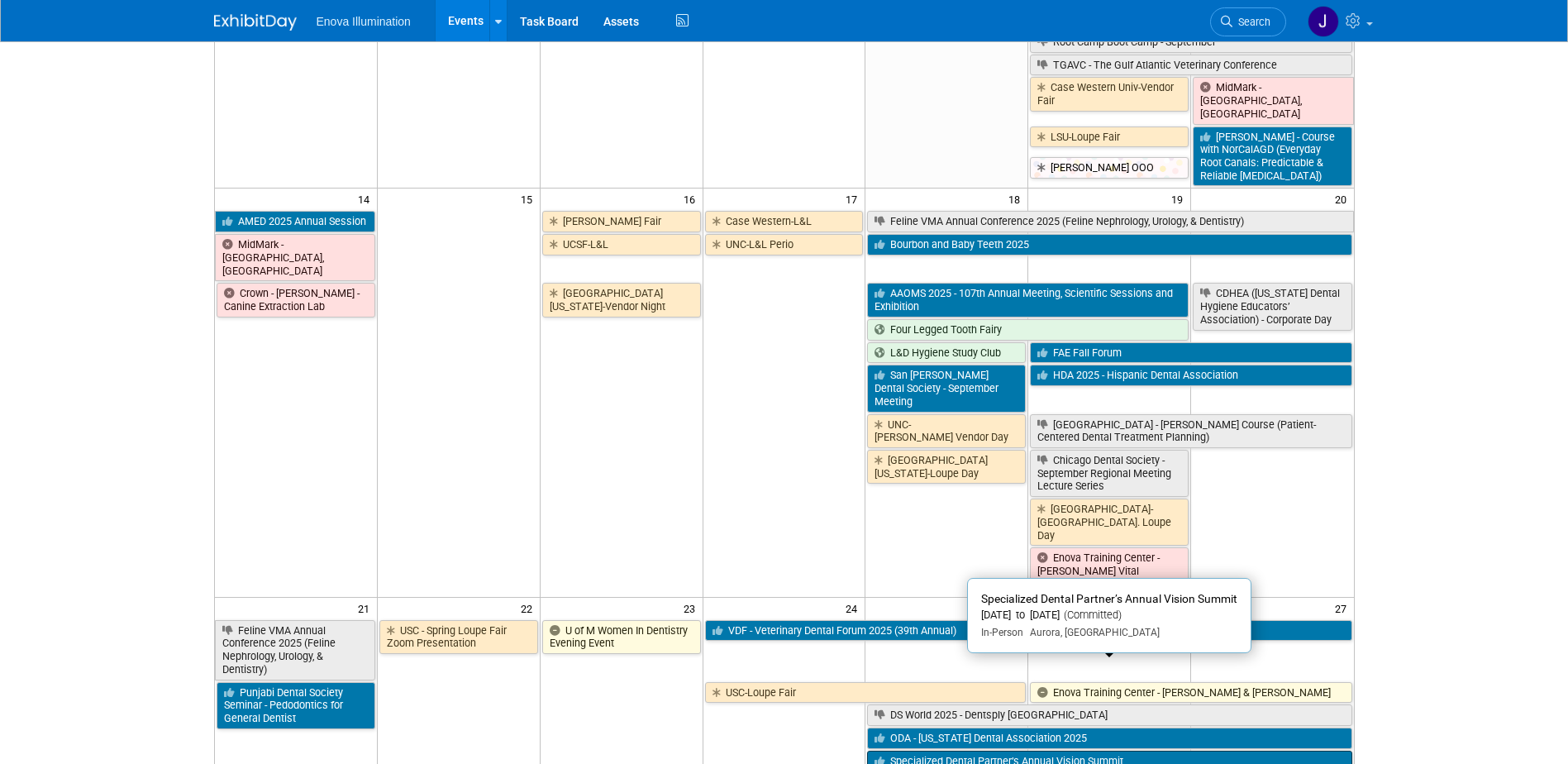
click at [902, 751] on link "Specialized Dental Partner’s Annual Vision Summit" at bounding box center [1109, 761] width 484 height 22
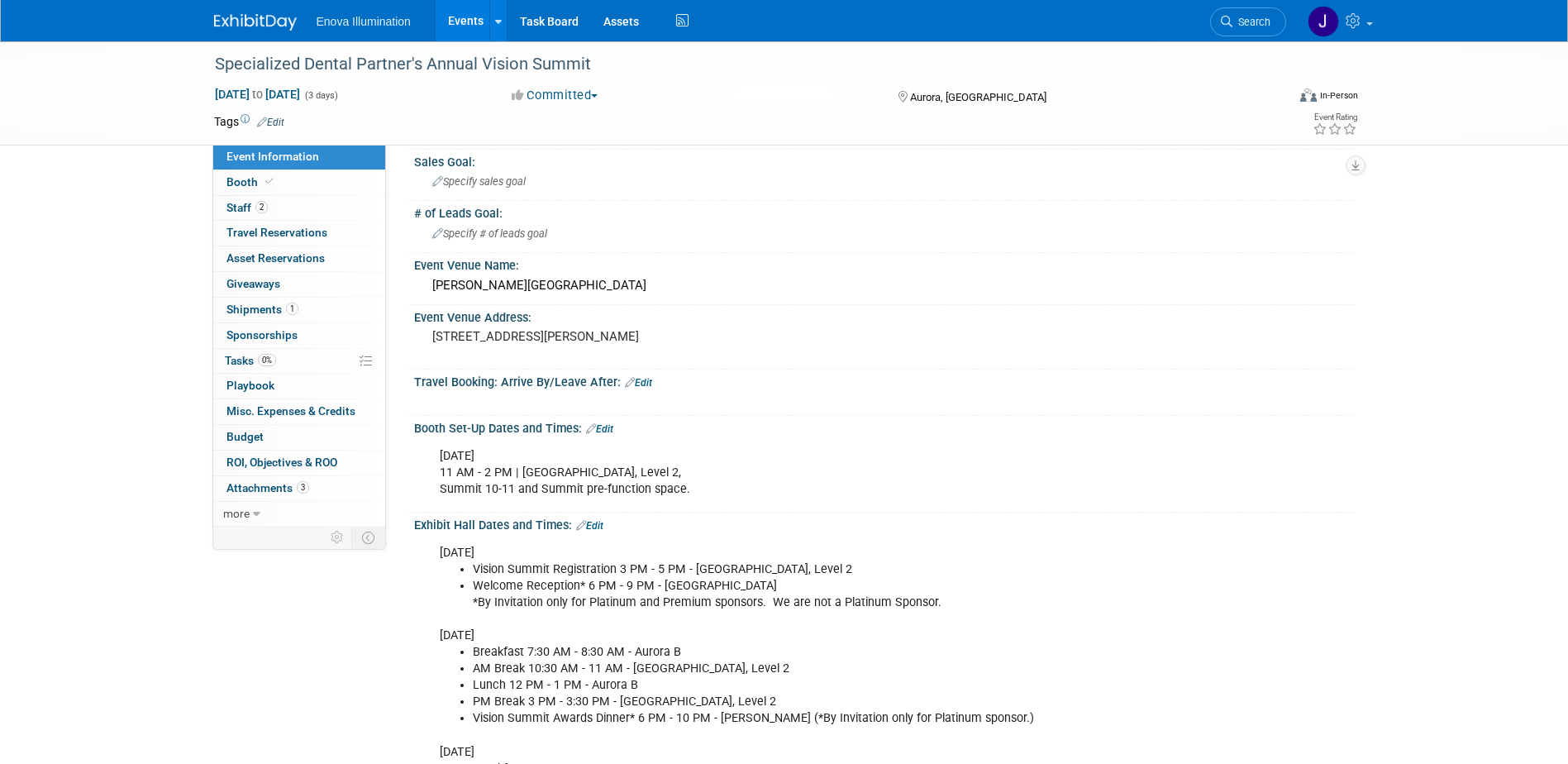
scroll to position [83, 0]
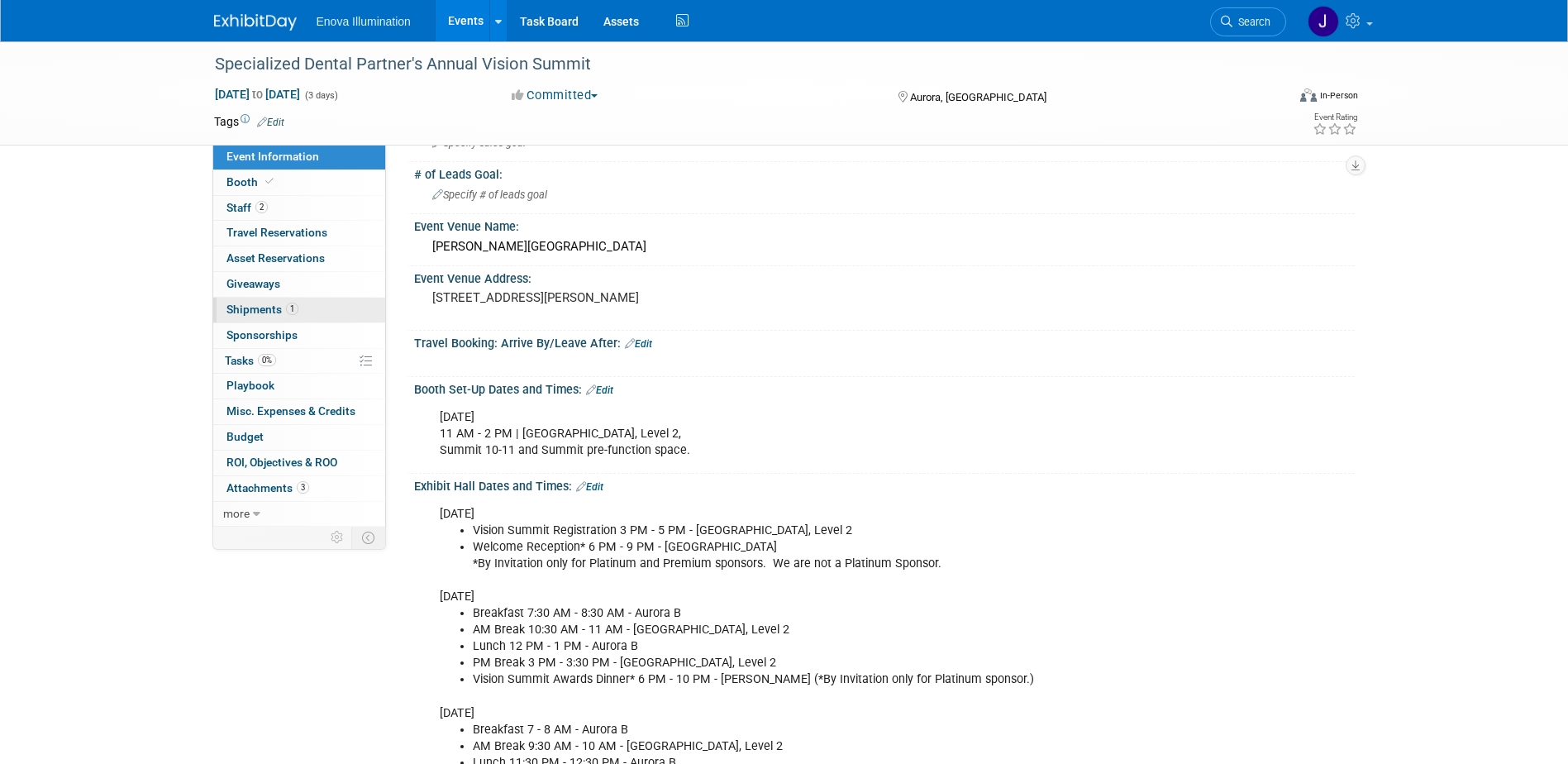
click at [239, 314] on span "Shipments 1" at bounding box center [262, 309] width 72 height 13
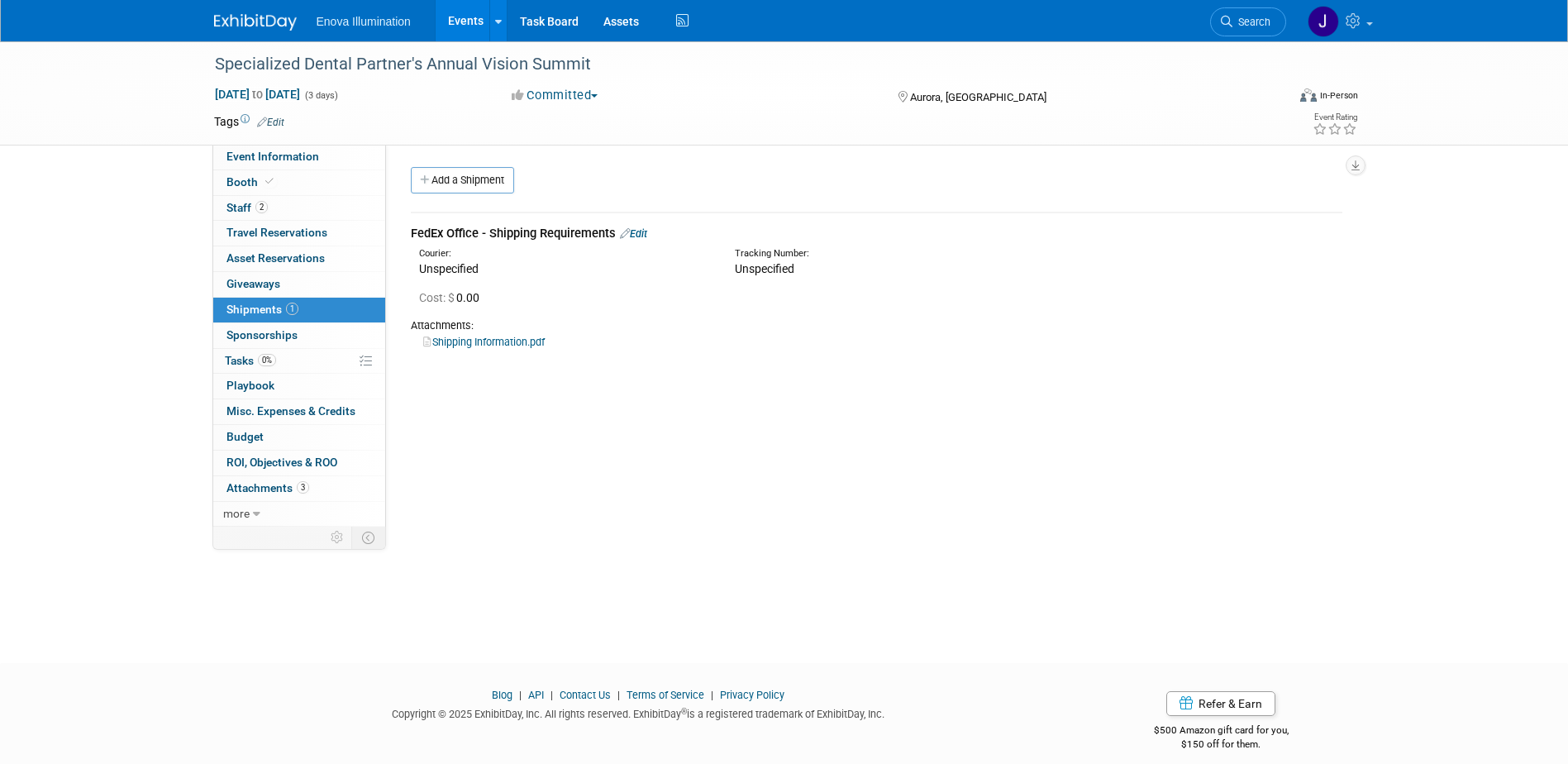
click at [470, 341] on link "Shipping Information.pdf" at bounding box center [484, 341] width 122 height 12
click at [1246, 19] on span "Search" at bounding box center [1251, 22] width 38 height 12
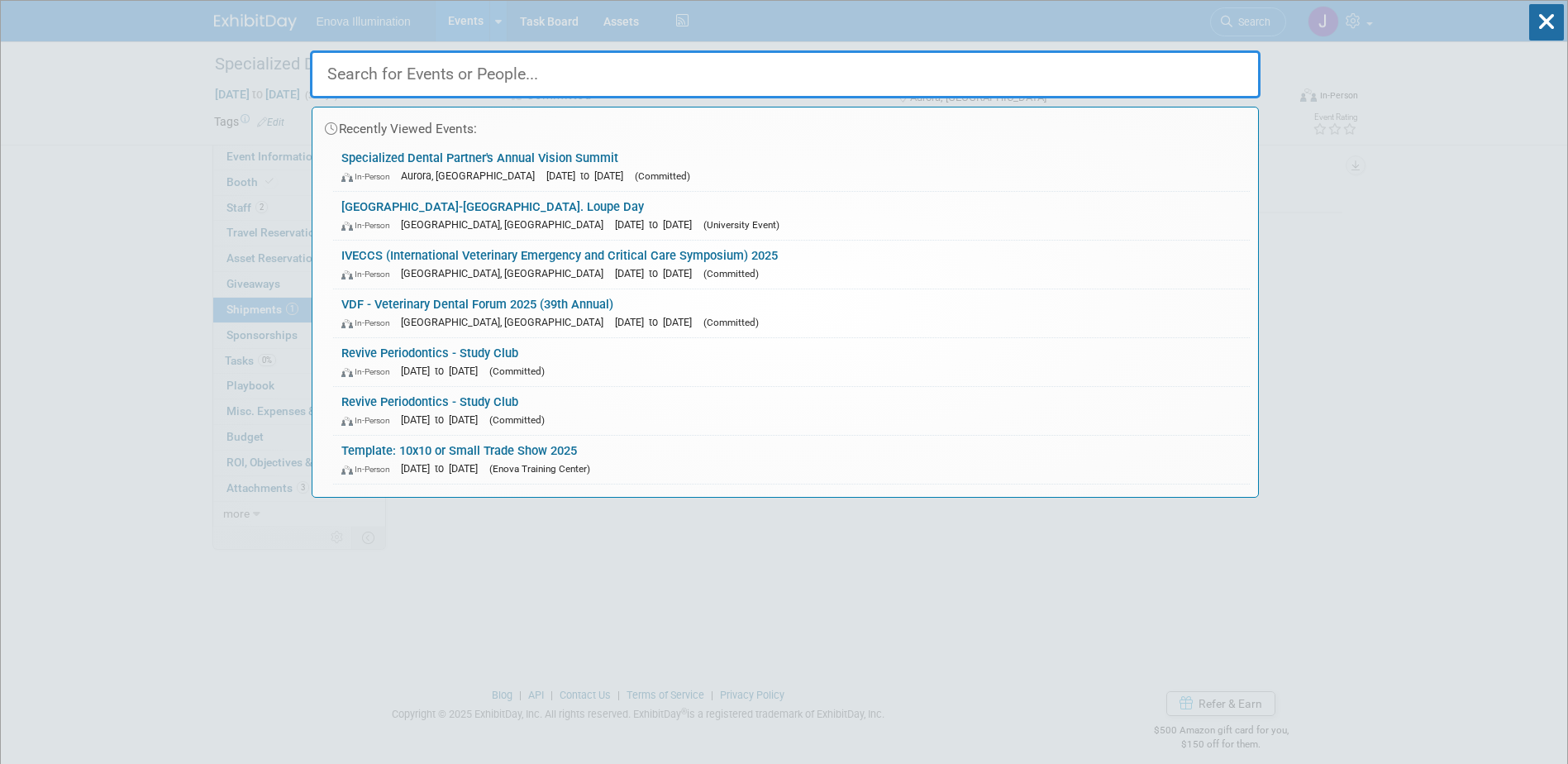
click at [1152, 90] on input "text" at bounding box center [786, 74] width 951 height 48
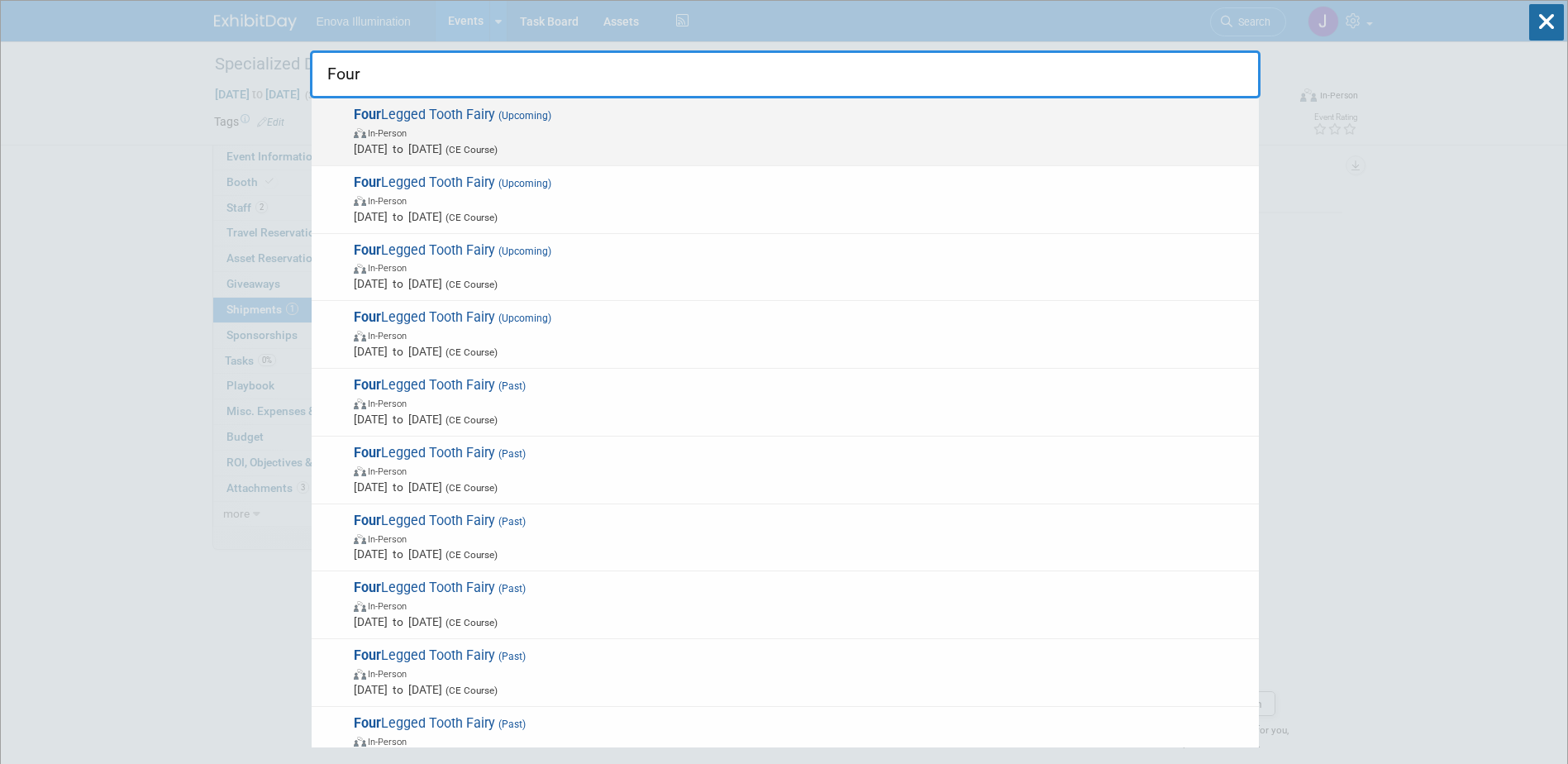
type input "Four"
click at [430, 118] on span "Four Legged Tooth Fairy (Upcoming) In-Person Sep 18, 2025 to Sep 19, 2025 (CE C…" at bounding box center [800, 131] width 902 height 50
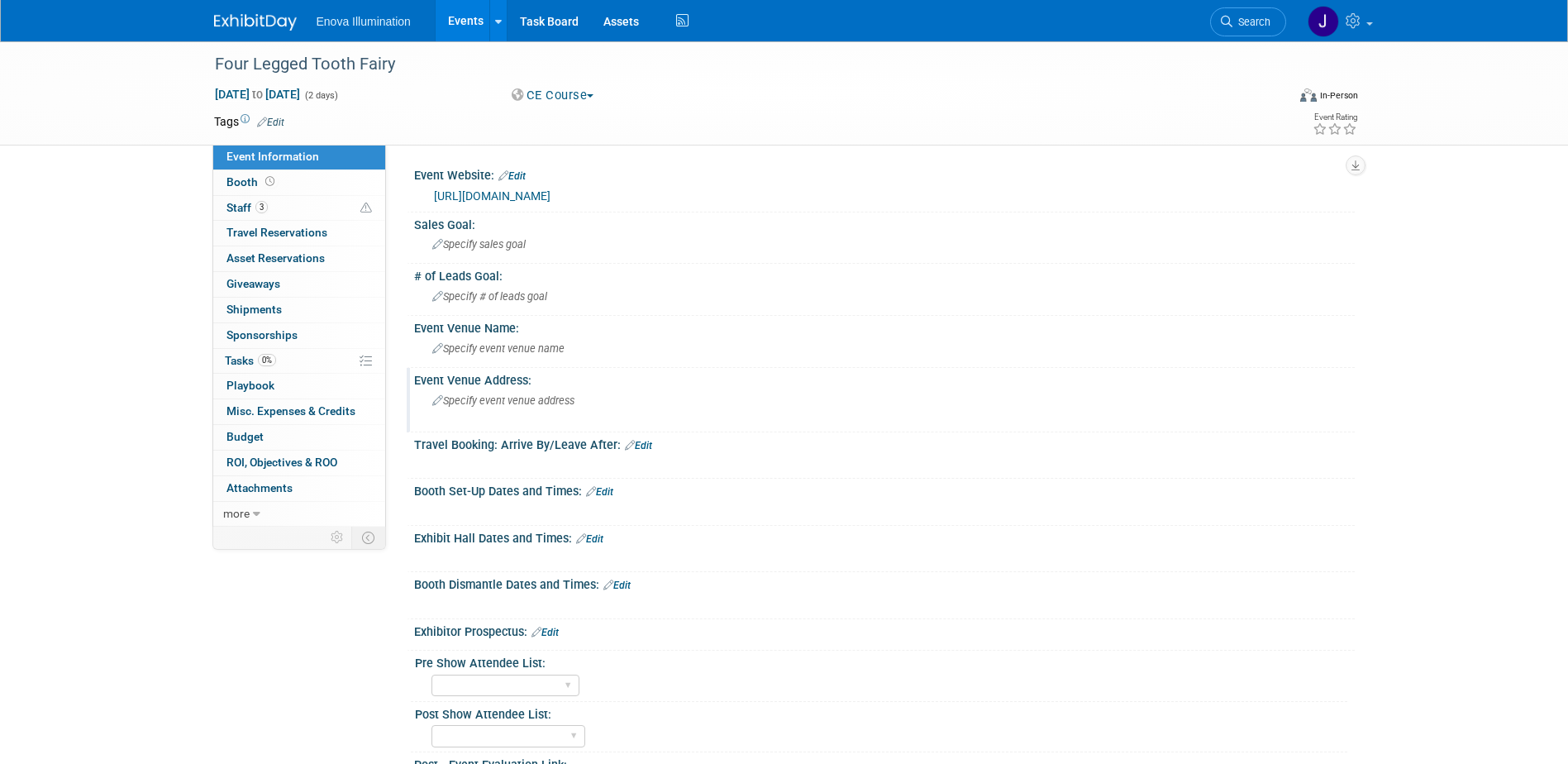
click at [538, 393] on div "Specify event venue address" at bounding box center [609, 407] width 367 height 38
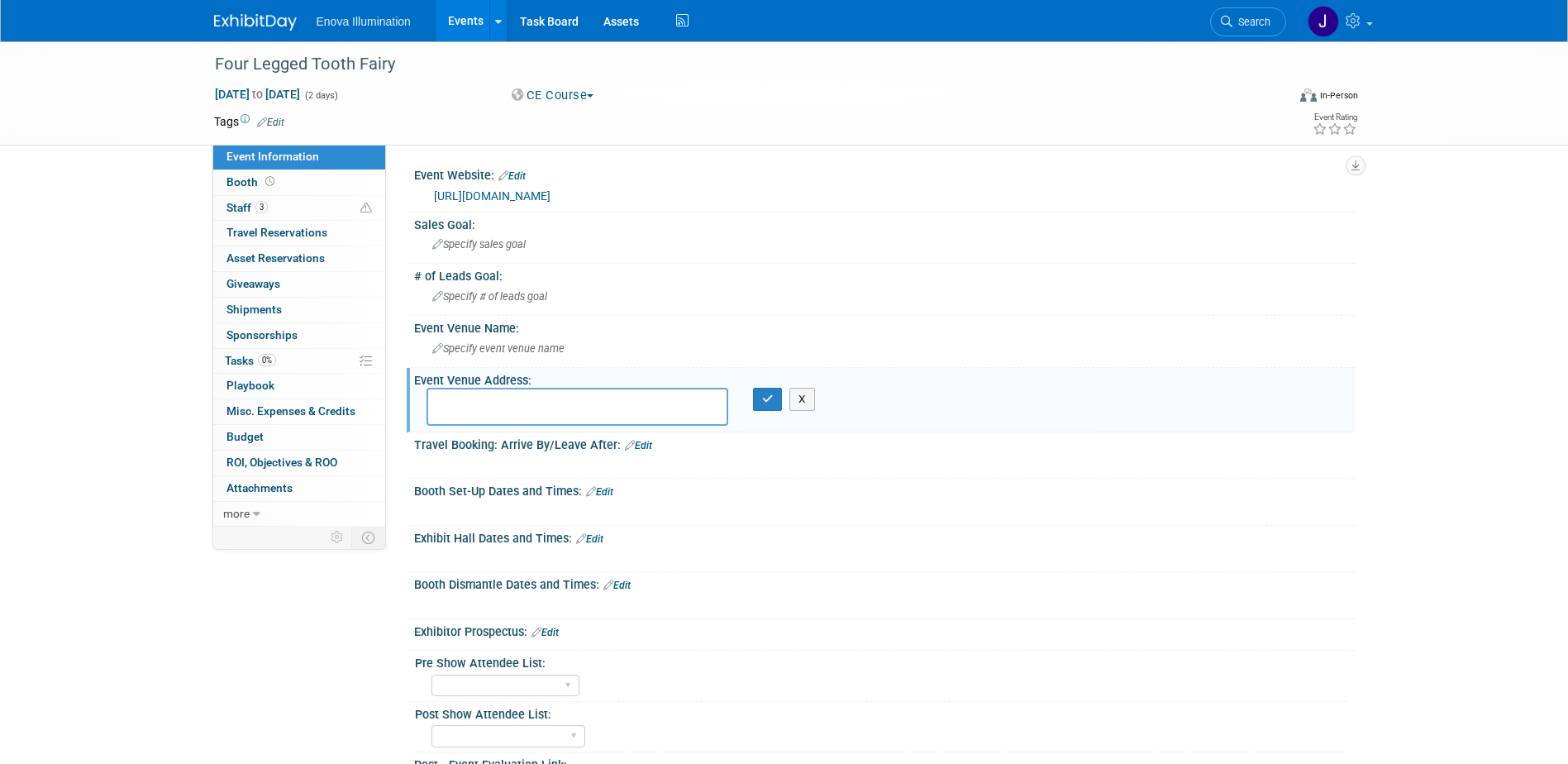
paste textarea "[STREET_ADDRESS][PERSON_NAME][PERSON_NAME]"
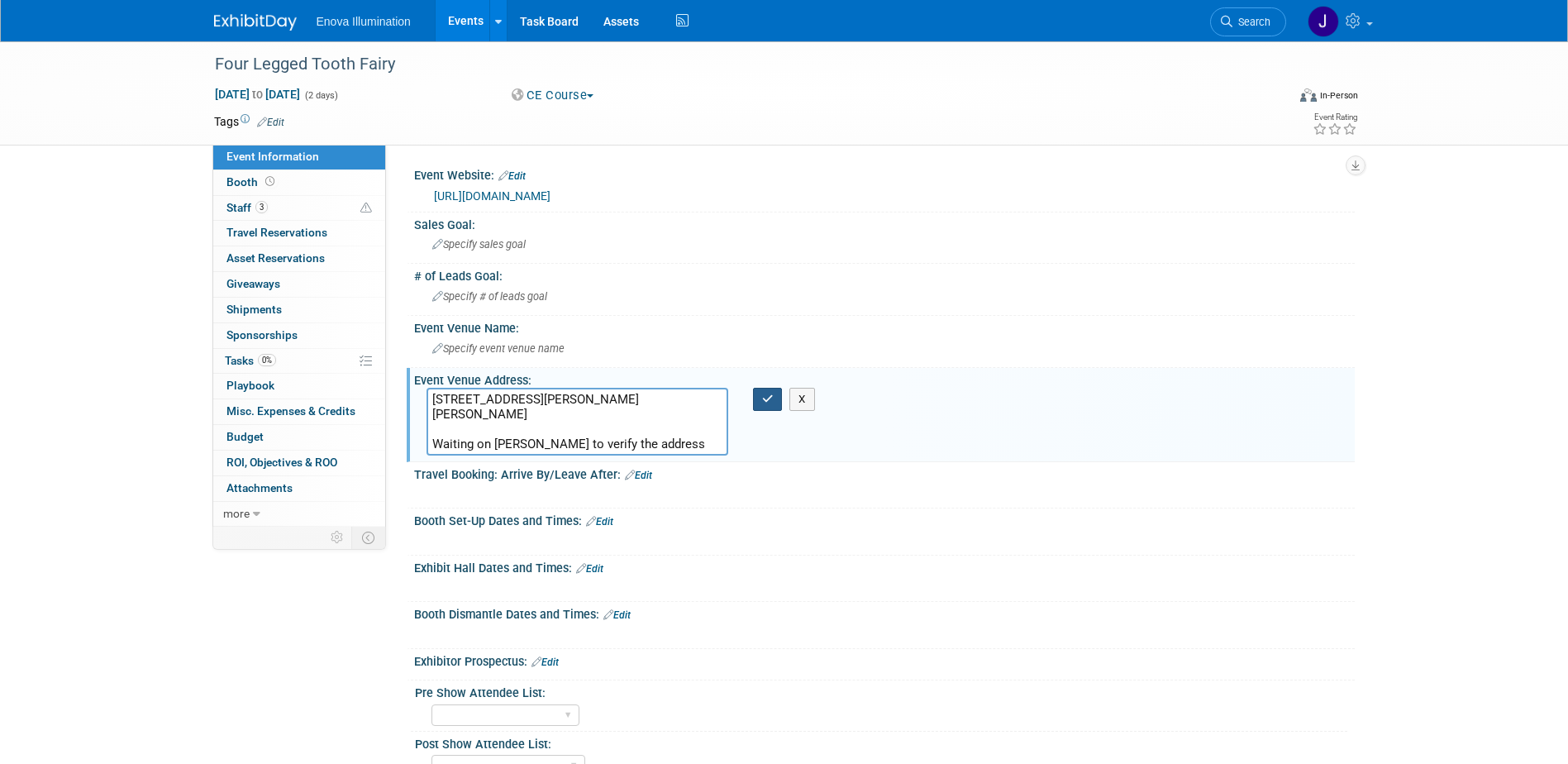
type textarea "[STREET_ADDRESS][PERSON_NAME][PERSON_NAME] Waiting on [PERSON_NAME] to verify t…"
click at [757, 395] on button "button" at bounding box center [768, 399] width 30 height 24
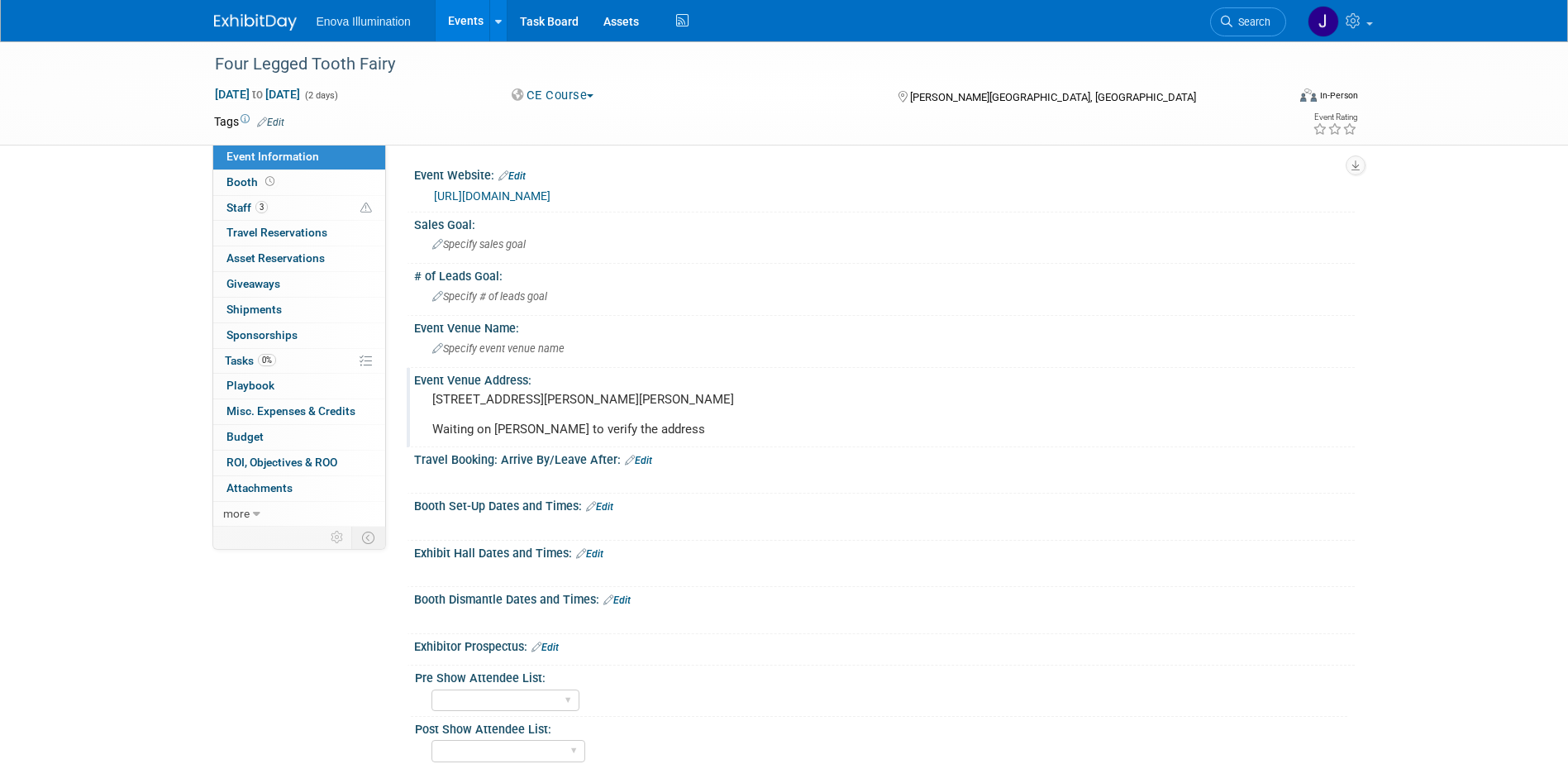
click at [1235, 23] on span "Search" at bounding box center [1251, 22] width 38 height 12
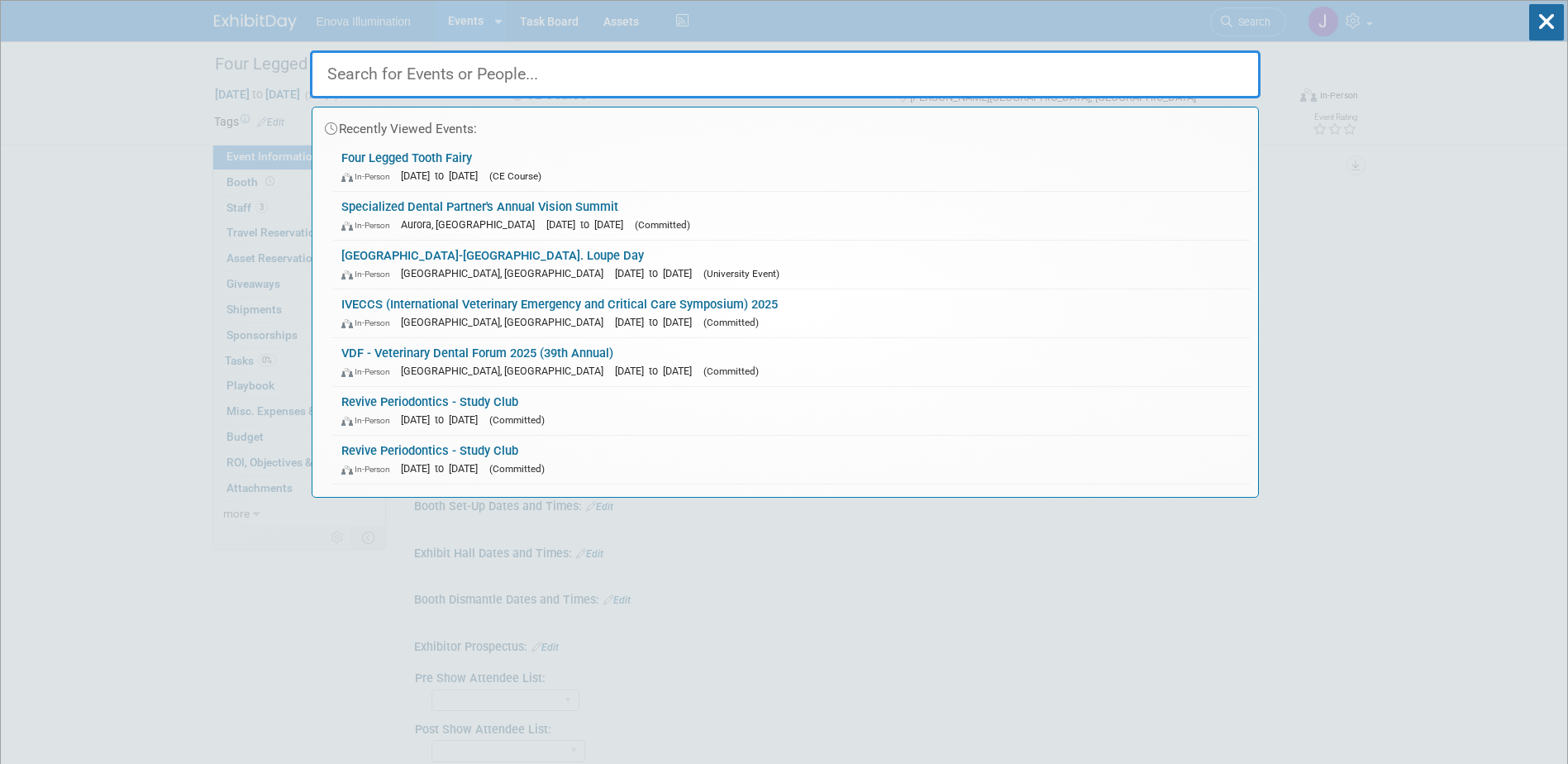
click at [841, 79] on input "text" at bounding box center [786, 74] width 951 height 48
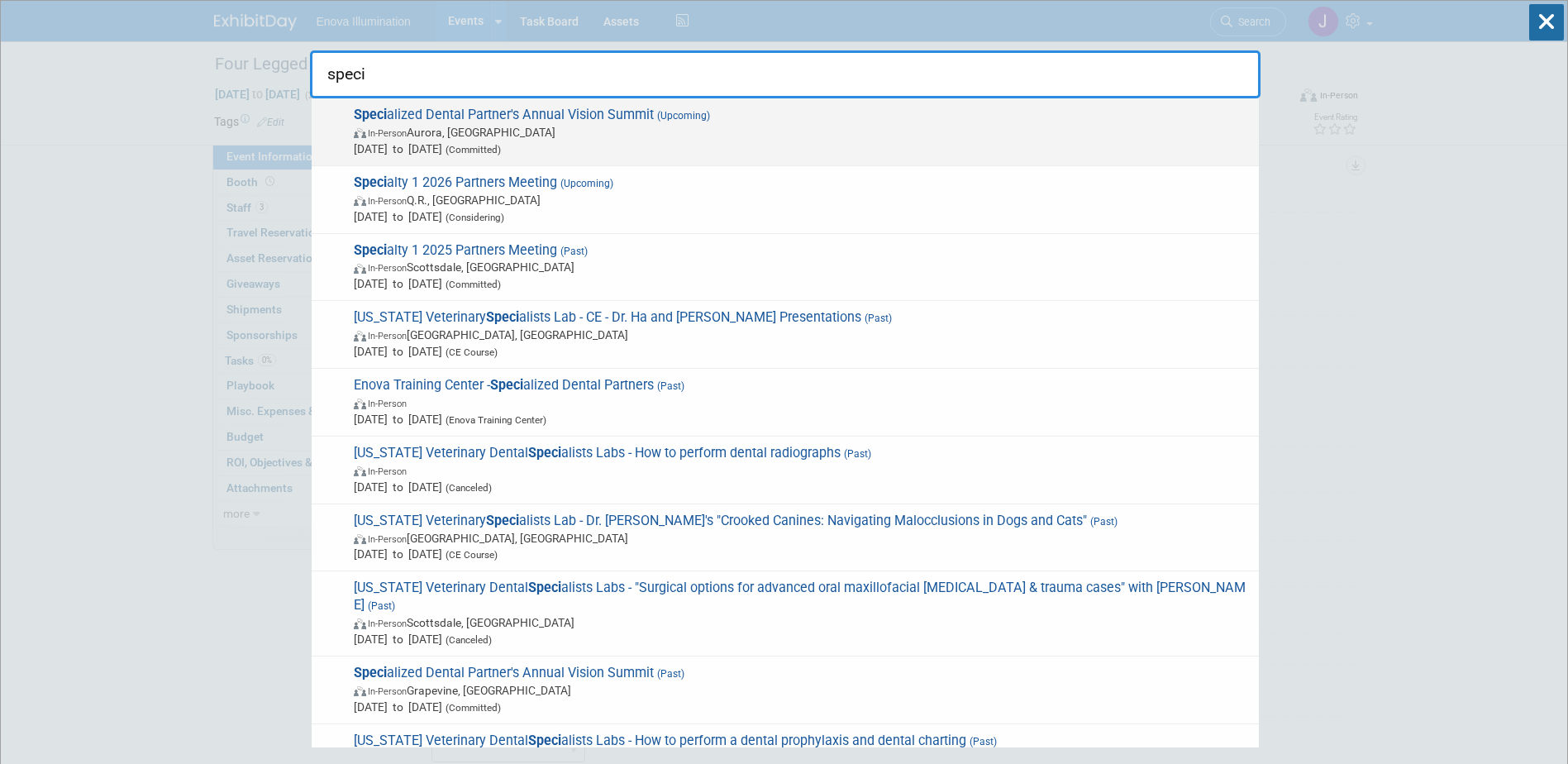
type input "speci"
click at [424, 110] on span "Speci alized Dental Partner's Annual Vision Summit (Upcoming) In-Person [GEOGRA…" at bounding box center [800, 131] width 902 height 50
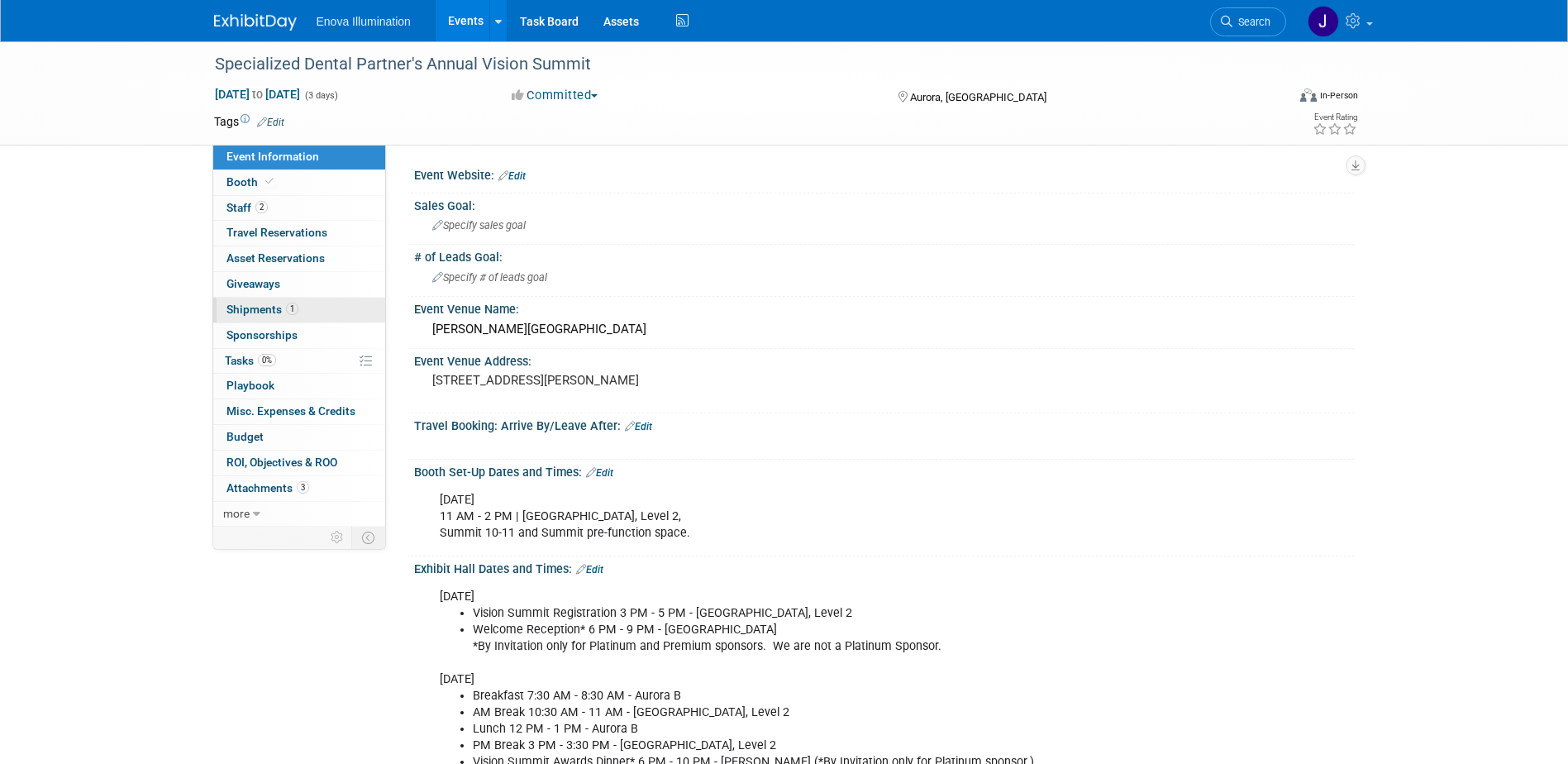
click at [262, 304] on span "Shipments 1" at bounding box center [262, 309] width 72 height 13
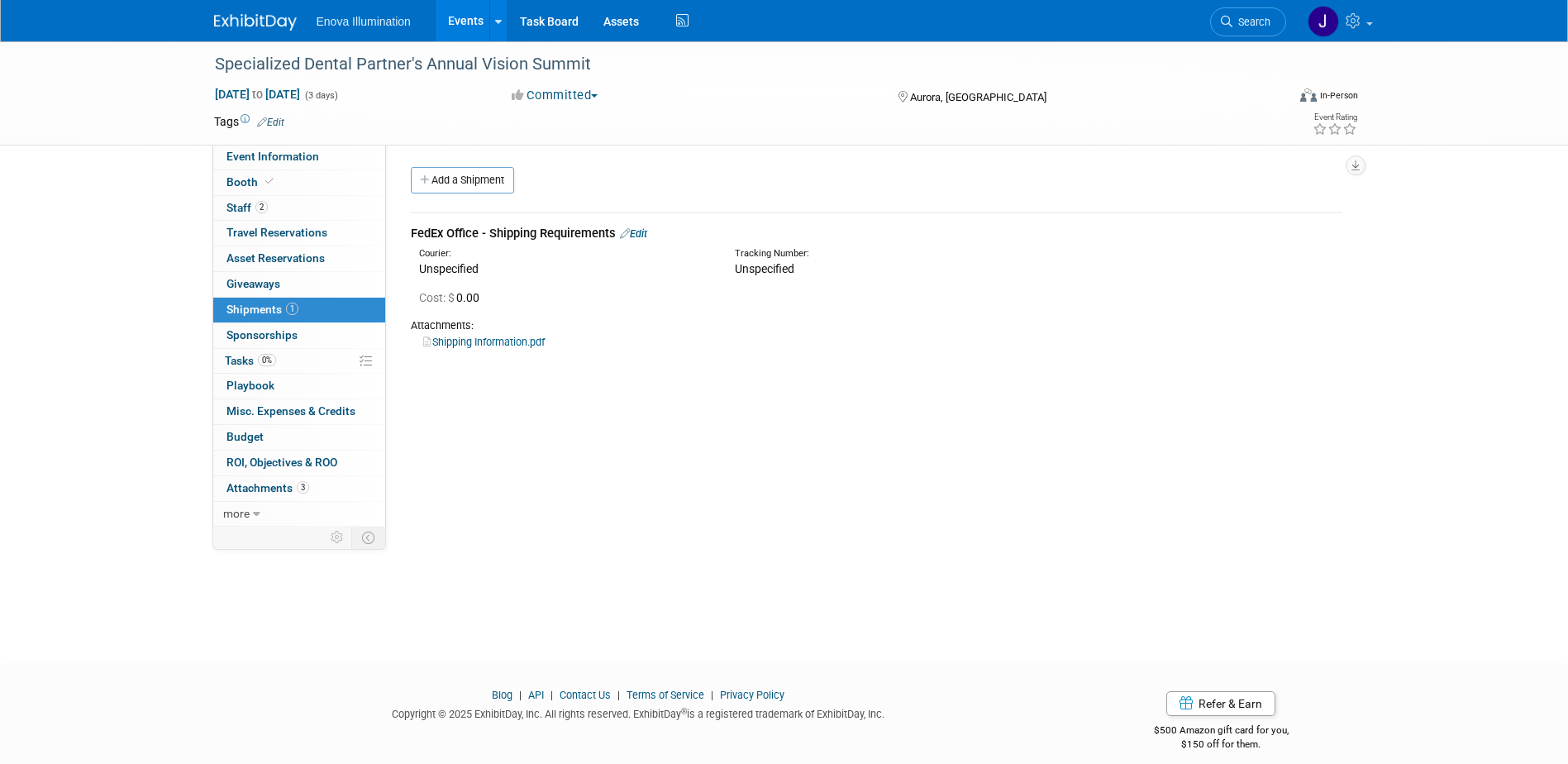
click at [478, 337] on link "Shipping Information.pdf" at bounding box center [484, 341] width 122 height 12
click at [282, 174] on link "Booth" at bounding box center [299, 182] width 172 height 25
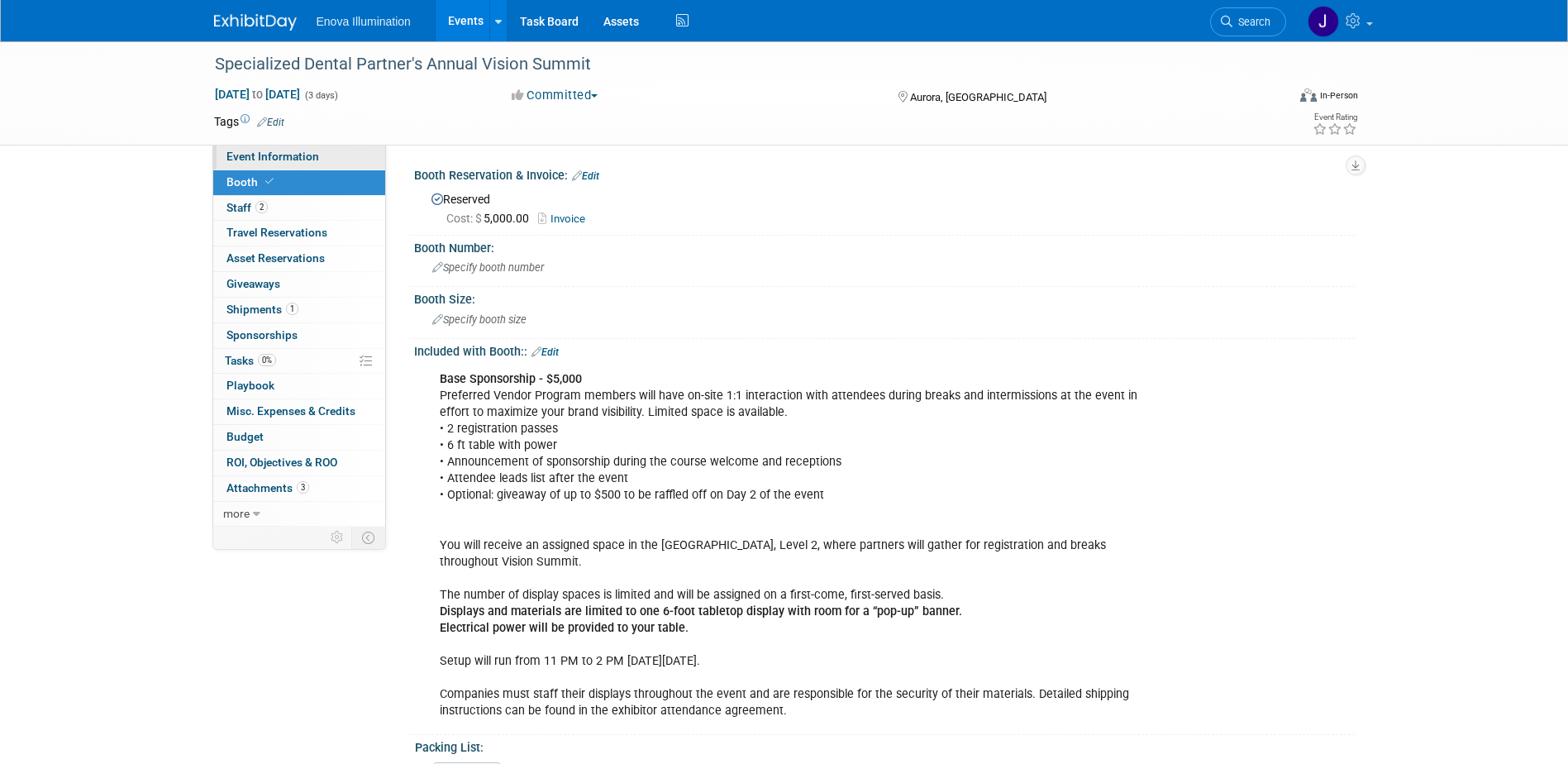
click at [327, 160] on link "Event Information" at bounding box center [299, 157] width 172 height 25
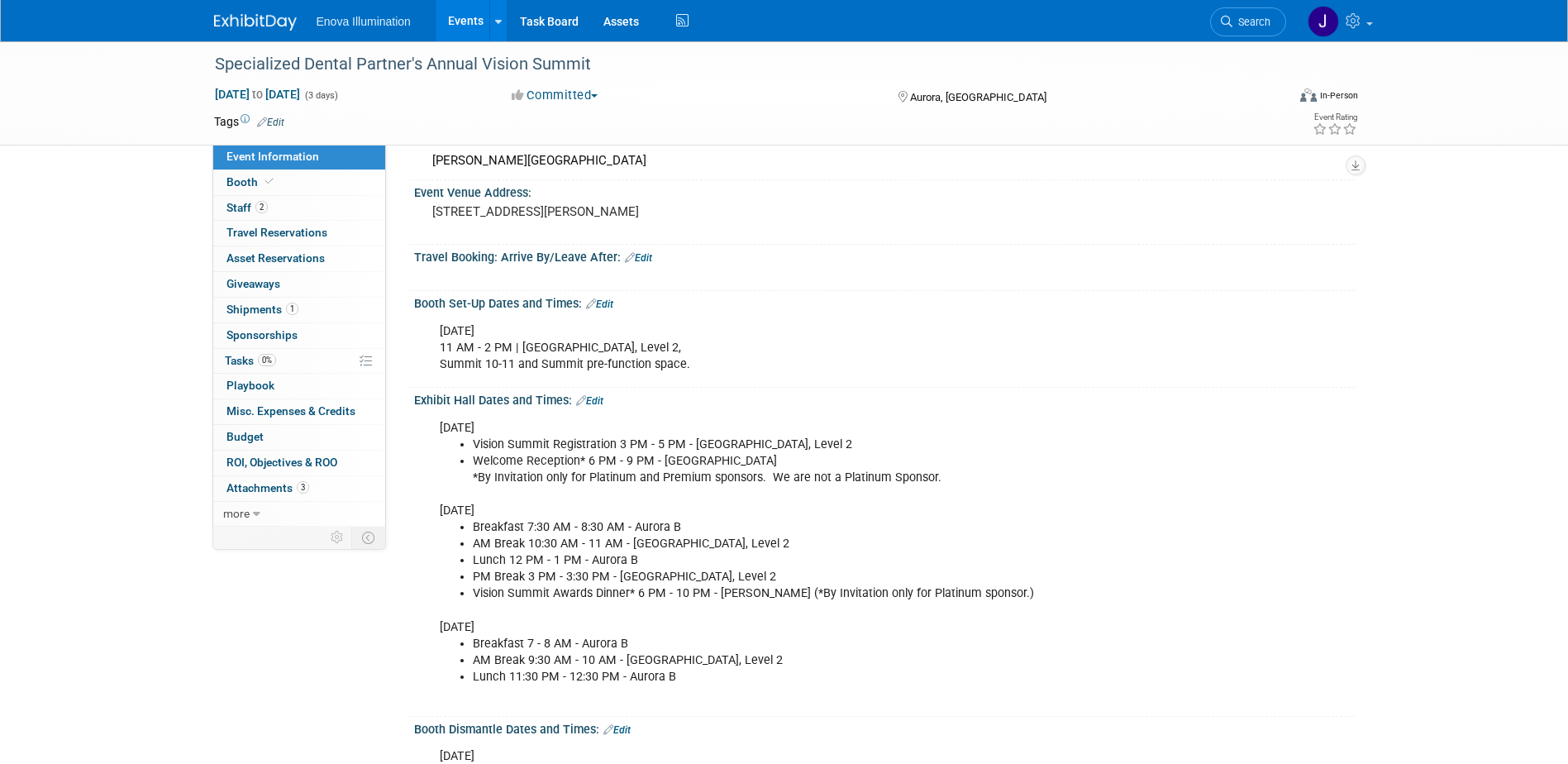
scroll to position [165, 0]
